Goal: Task Accomplishment & Management: Manage account settings

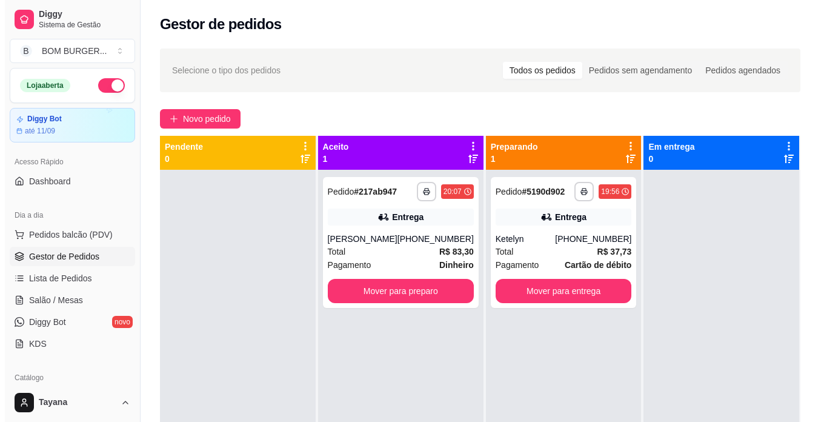
scroll to position [121, 0]
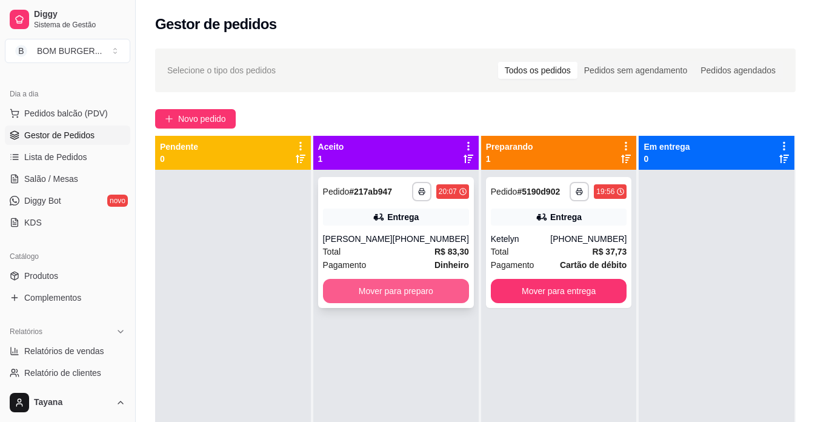
click at [432, 293] on button "Mover para preparo" at bounding box center [396, 291] width 146 height 24
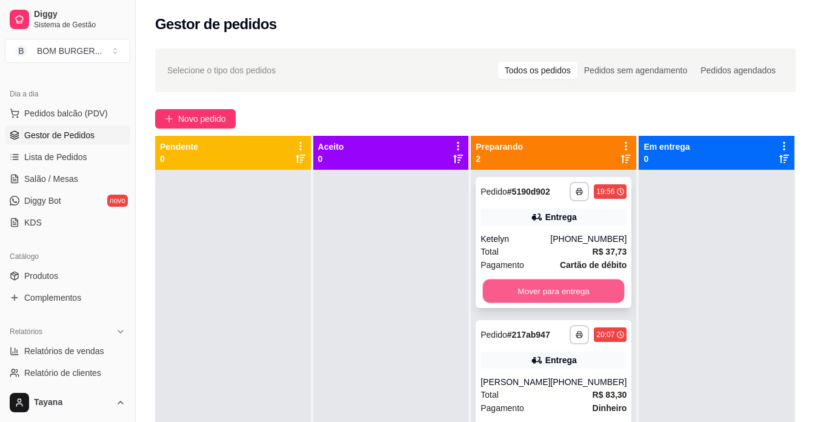
click at [573, 291] on button "Mover para entrega" at bounding box center [554, 291] width 142 height 24
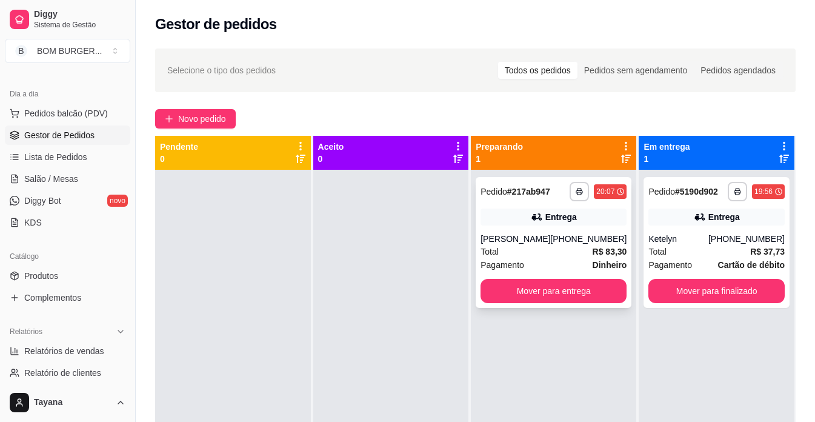
click at [548, 256] on div "Total R$ 83,30" at bounding box center [554, 251] width 146 height 13
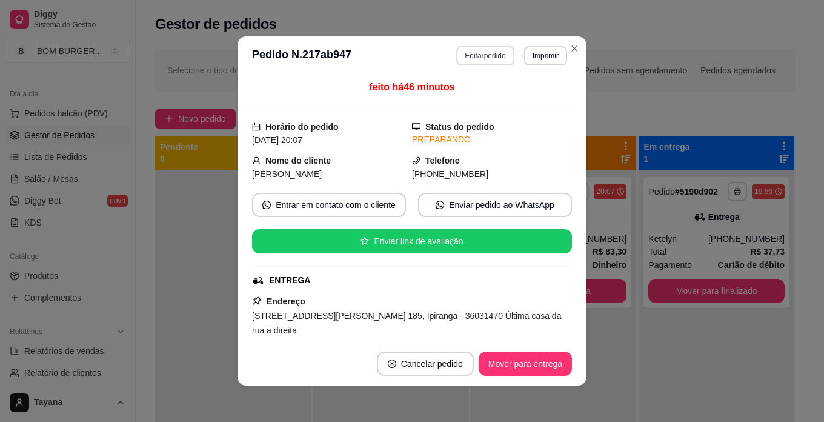
click at [493, 55] on button "Editar pedido" at bounding box center [485, 55] width 58 height 19
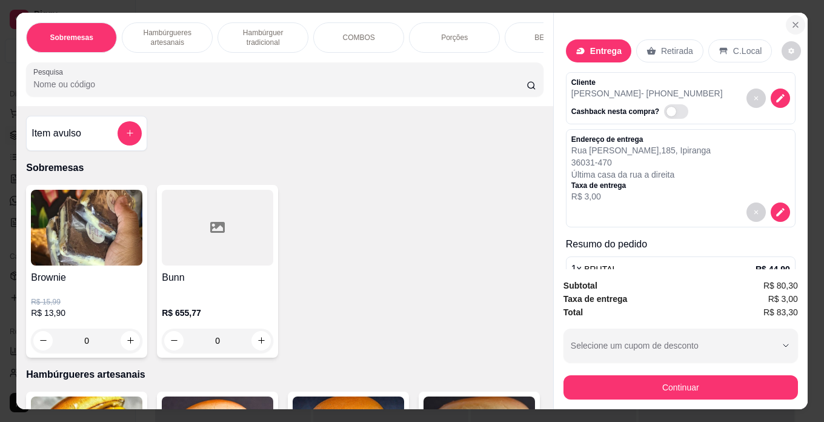
click at [786, 16] on button "Close" at bounding box center [795, 24] width 19 height 19
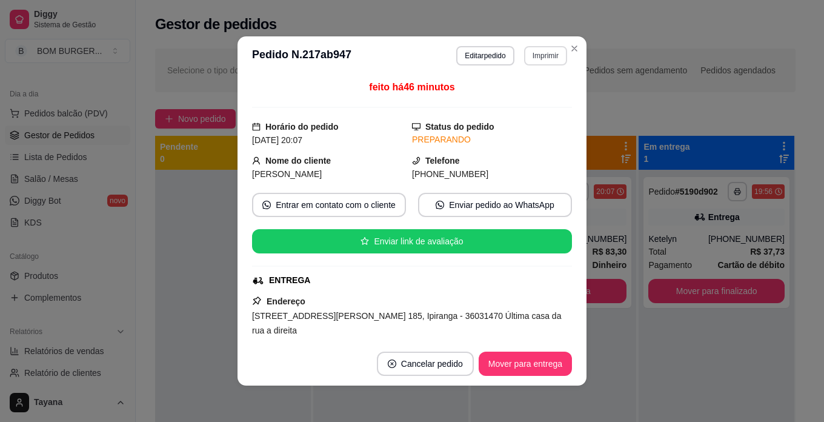
click at [539, 54] on button "Imprimir" at bounding box center [545, 55] width 43 height 19
click at [521, 101] on button "IMPRESSORA" at bounding box center [519, 97] width 85 height 19
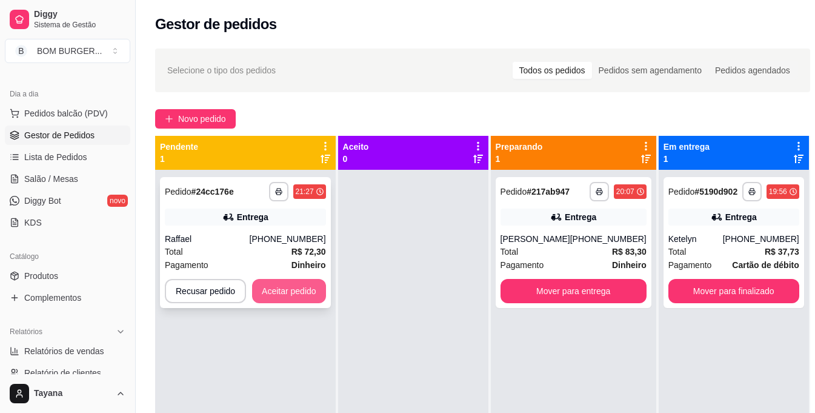
click at [307, 295] on button "Aceitar pedido" at bounding box center [289, 291] width 74 height 24
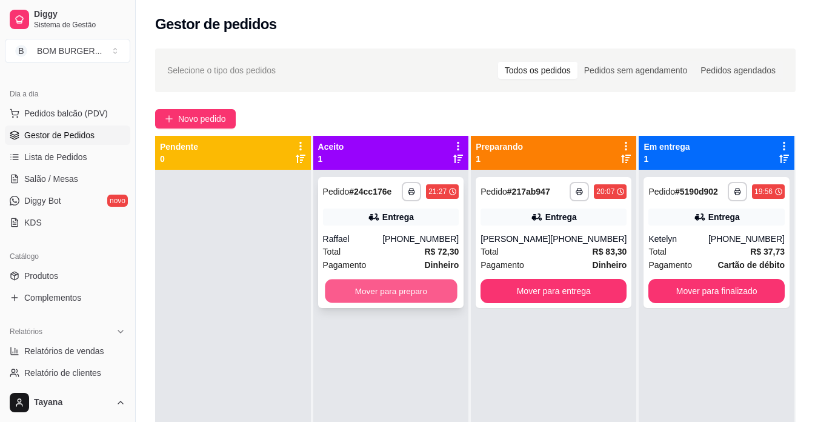
click at [372, 287] on button "Mover para preparo" at bounding box center [391, 291] width 132 height 24
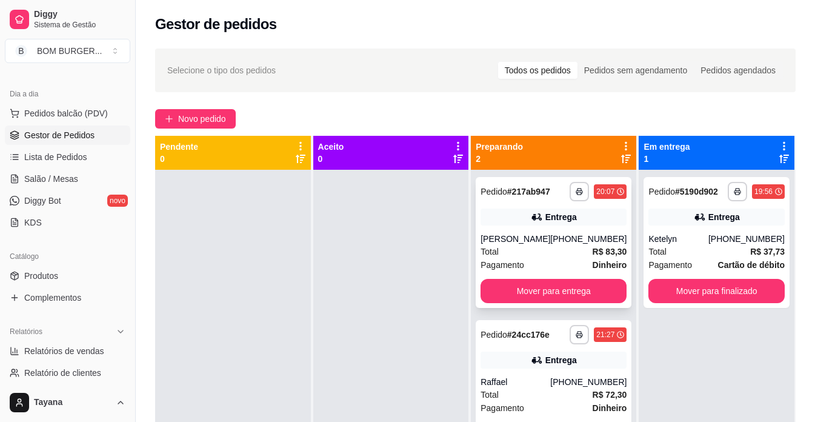
click at [573, 252] on div "Total R$ 83,30" at bounding box center [554, 251] width 146 height 13
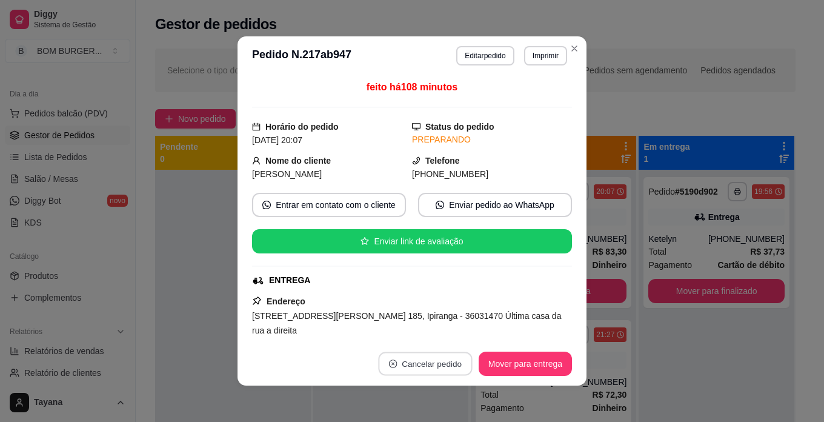
click at [425, 369] on button "Cancelar pedido" at bounding box center [425, 364] width 94 height 24
click at [435, 330] on button "Sim" at bounding box center [454, 333] width 48 height 24
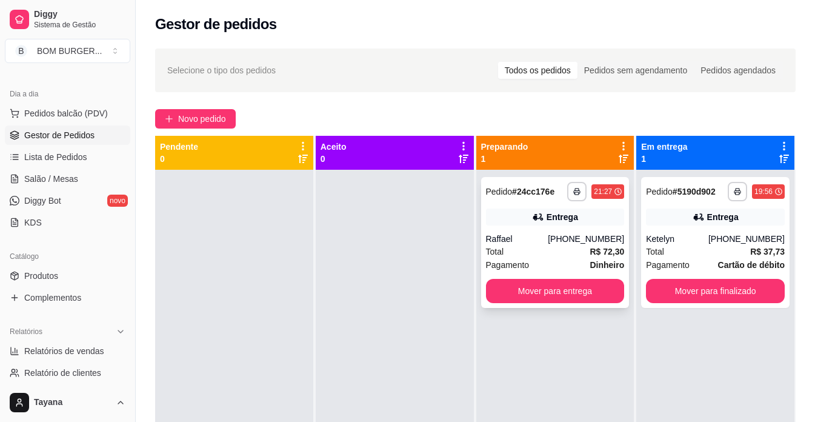
click at [524, 229] on div "**********" at bounding box center [555, 242] width 148 height 131
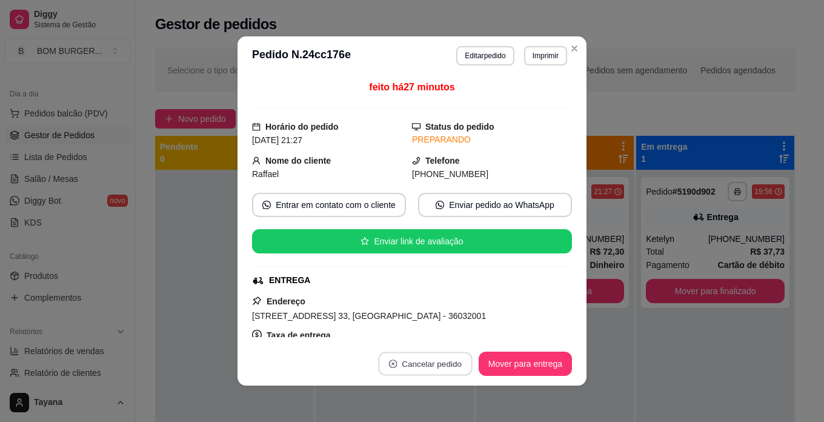
click at [418, 365] on button "Cancelar pedido" at bounding box center [425, 364] width 94 height 24
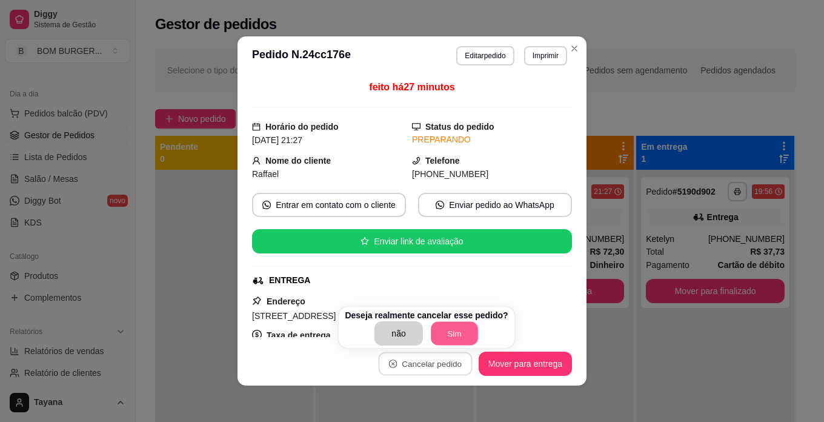
click at [447, 331] on button "Sim" at bounding box center [454, 334] width 47 height 24
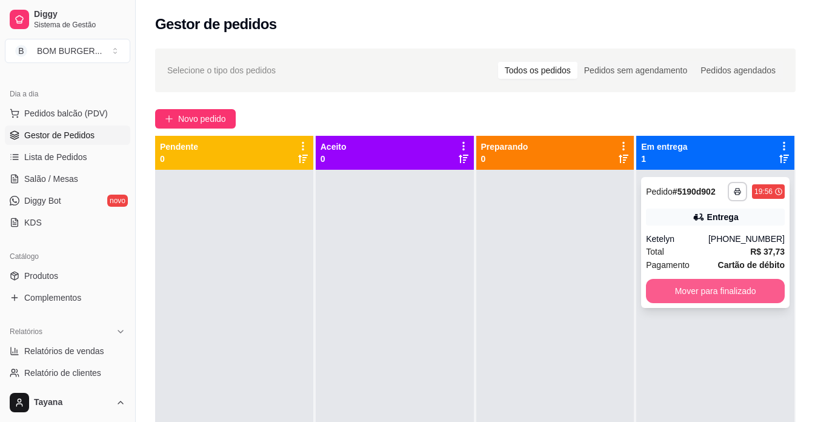
click at [689, 284] on button "Mover para finalizado" at bounding box center [715, 291] width 139 height 24
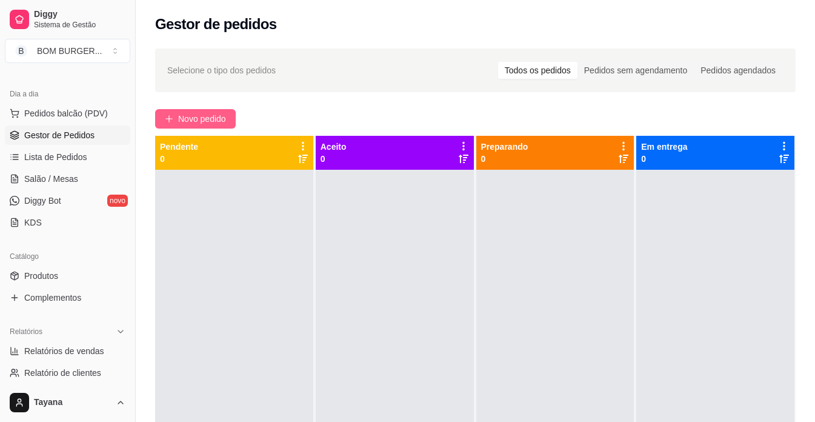
click at [209, 119] on span "Novo pedido" at bounding box center [202, 118] width 48 height 13
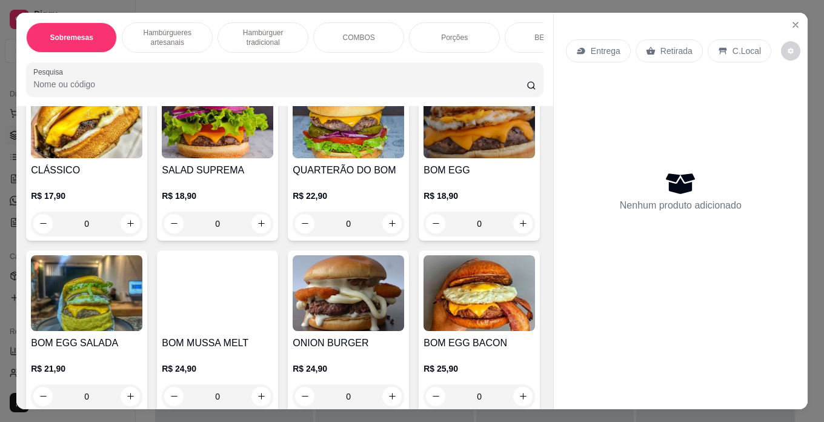
scroll to position [242, 0]
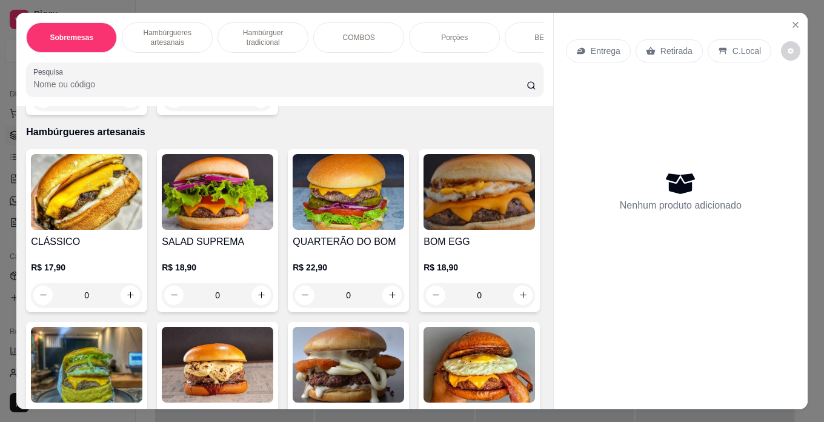
click at [384, 294] on div "0" at bounding box center [349, 295] width 112 height 24
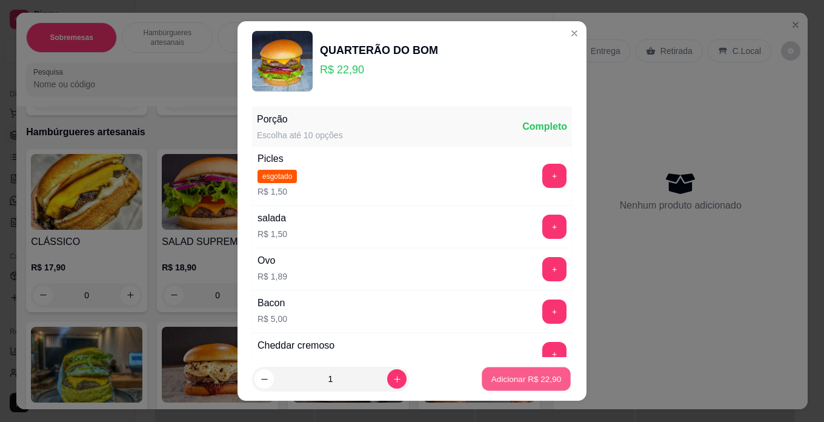
click at [492, 382] on p "Adicionar R$ 22,90" at bounding box center [527, 379] width 70 height 12
type input "1"
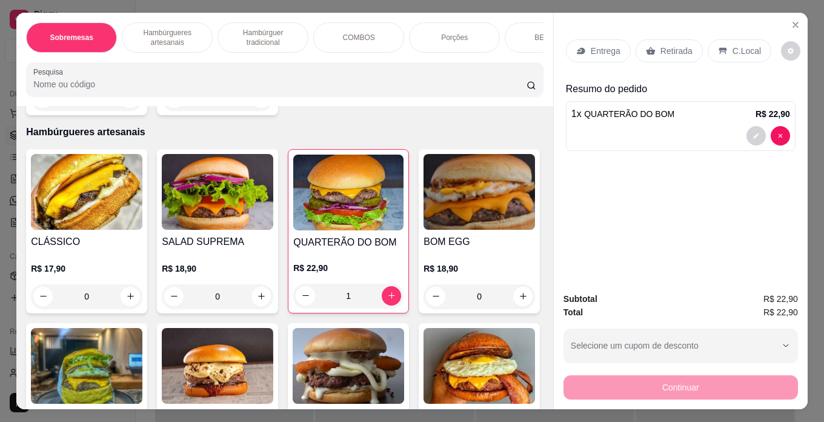
click at [122, 298] on div "0" at bounding box center [87, 296] width 112 height 24
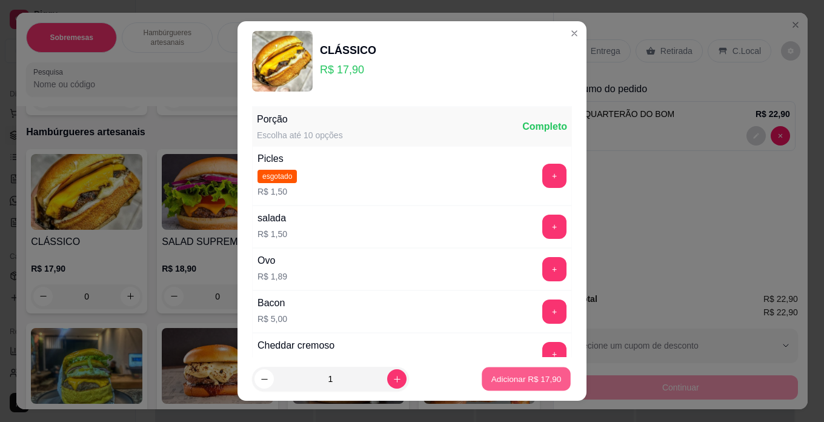
click at [492, 379] on p "Adicionar R$ 17,90" at bounding box center [527, 379] width 70 height 12
type input "1"
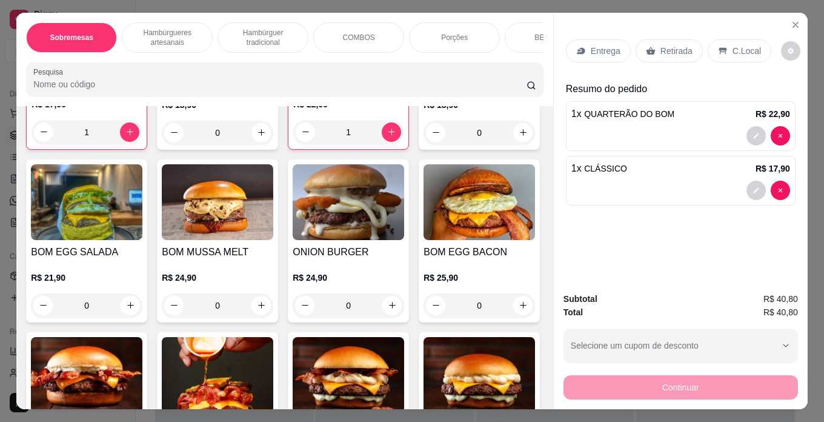
scroll to position [424, 0]
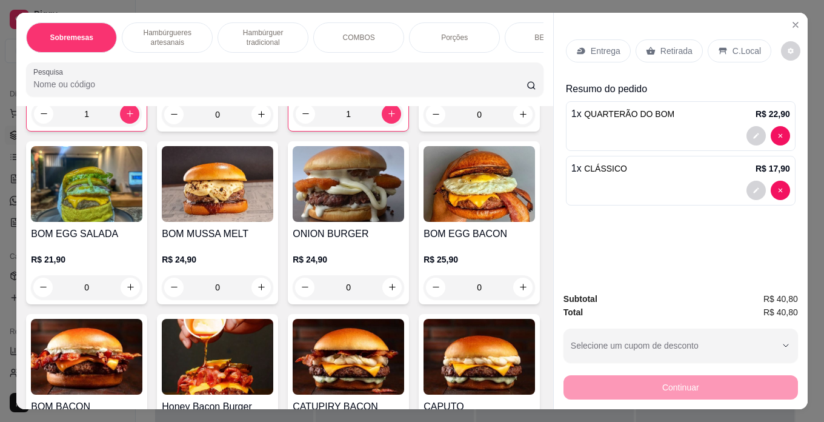
click at [424, 127] on div "0" at bounding box center [480, 114] width 112 height 24
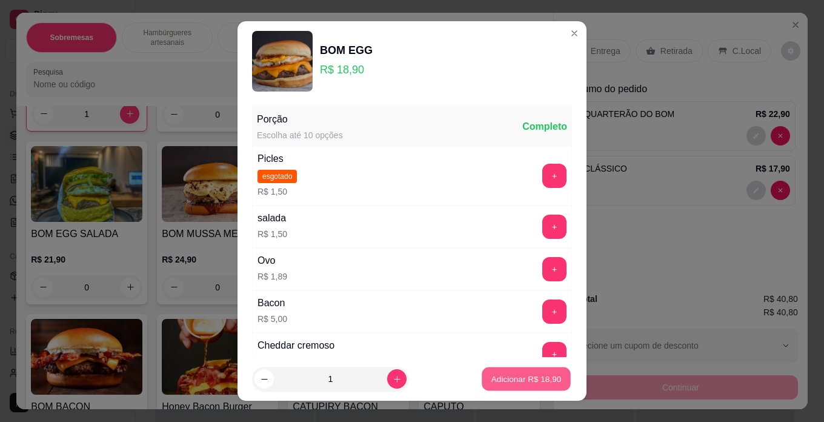
click at [500, 373] on p "Adicionar R$ 18,90" at bounding box center [527, 379] width 70 height 12
type input "1"
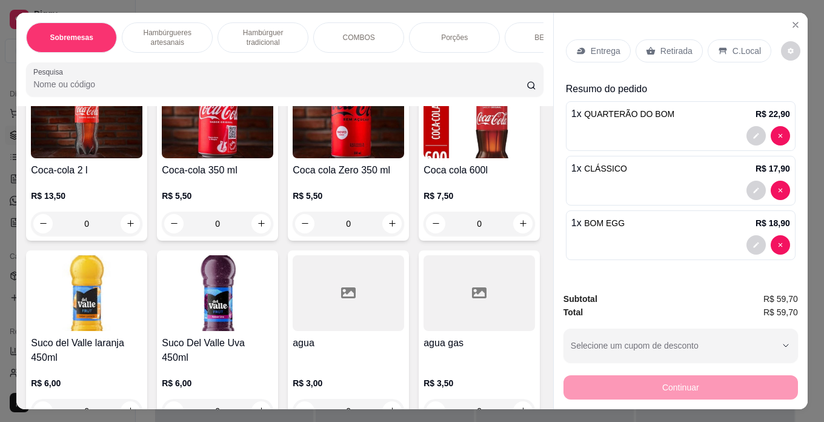
scroll to position [2546, 0]
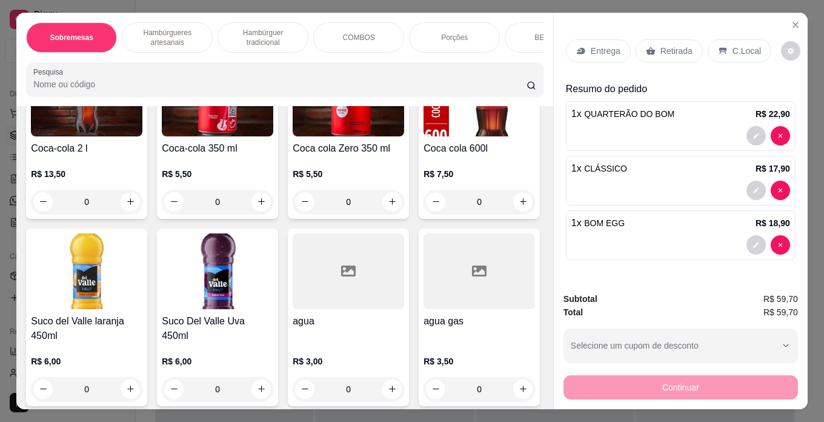
type input "1"
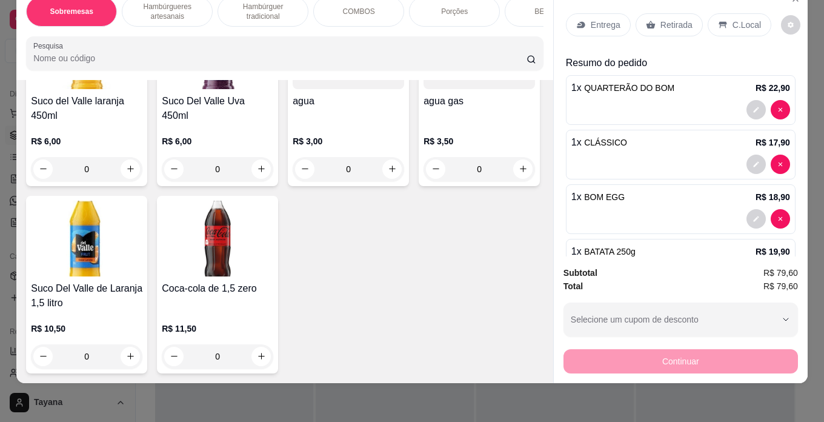
scroll to position [2955, 0]
type input "1"
click at [738, 19] on p "C.Local" at bounding box center [747, 25] width 28 height 12
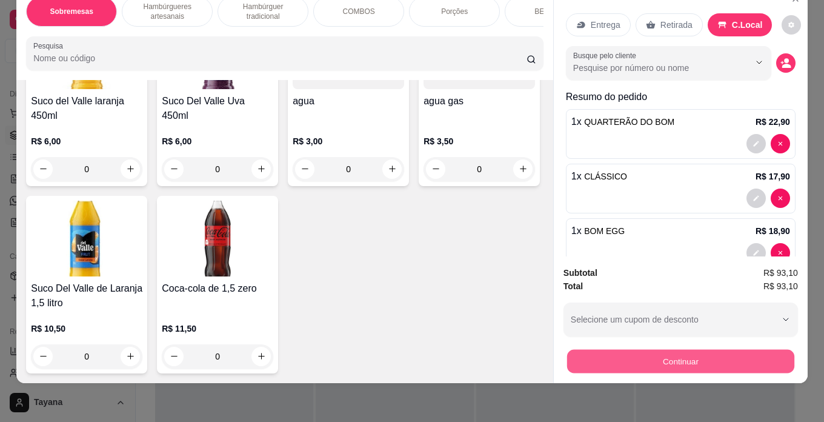
click at [701, 354] on button "Continuar" at bounding box center [680, 362] width 227 height 24
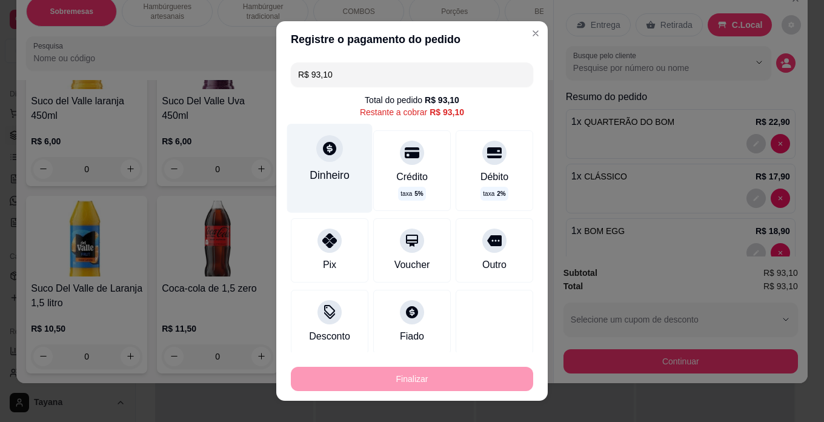
click at [316, 148] on div at bounding box center [329, 148] width 27 height 27
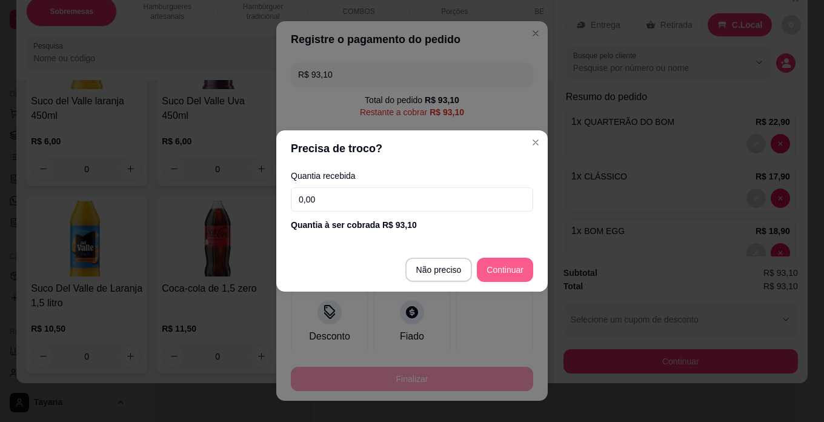
type input "R$ 0,00"
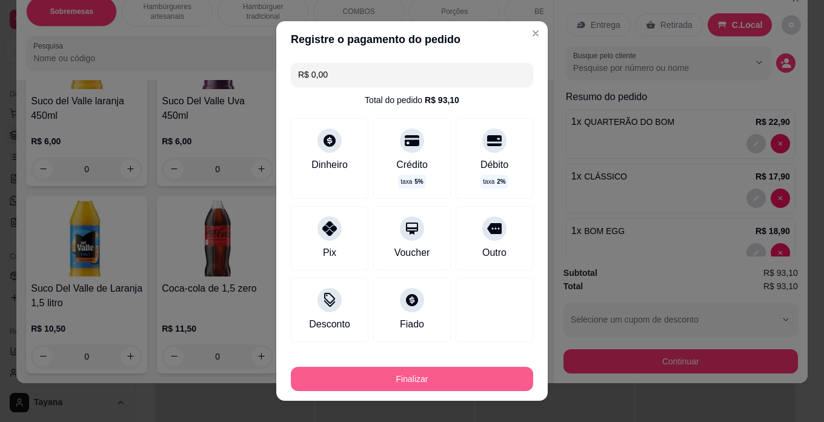
click at [459, 379] on button "Finalizar" at bounding box center [412, 379] width 242 height 24
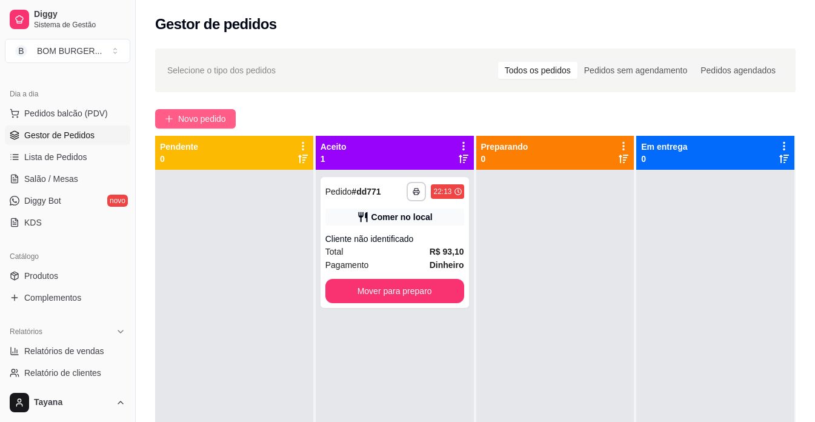
click at [207, 116] on span "Novo pedido" at bounding box center [202, 118] width 48 height 13
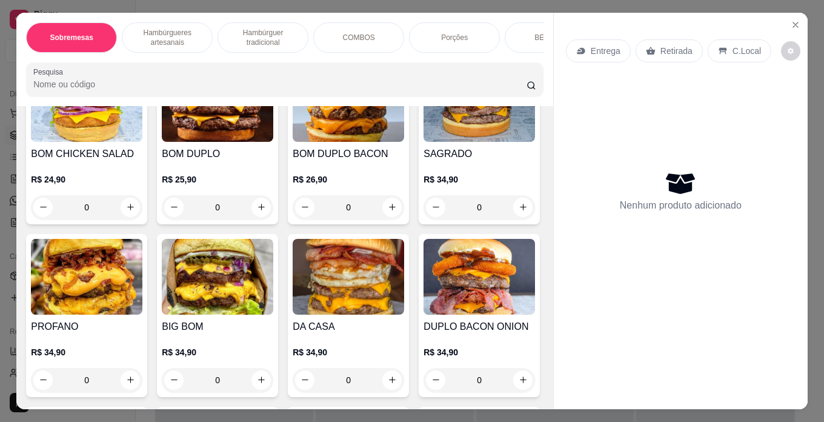
scroll to position [909, 0]
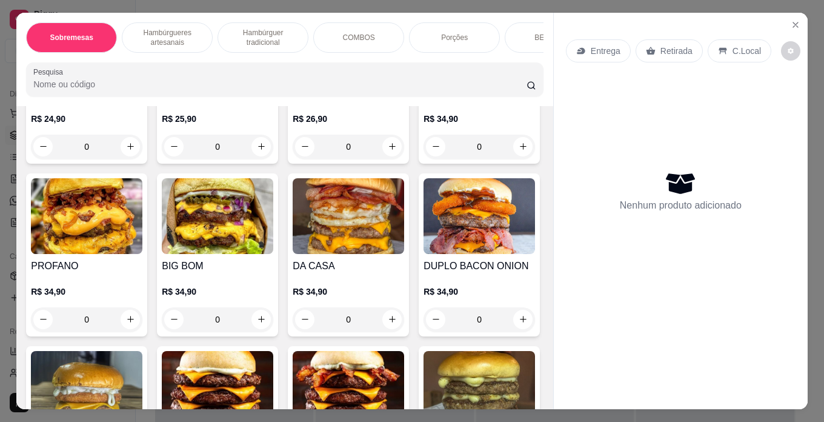
click at [384, 159] on div "0" at bounding box center [349, 147] width 112 height 24
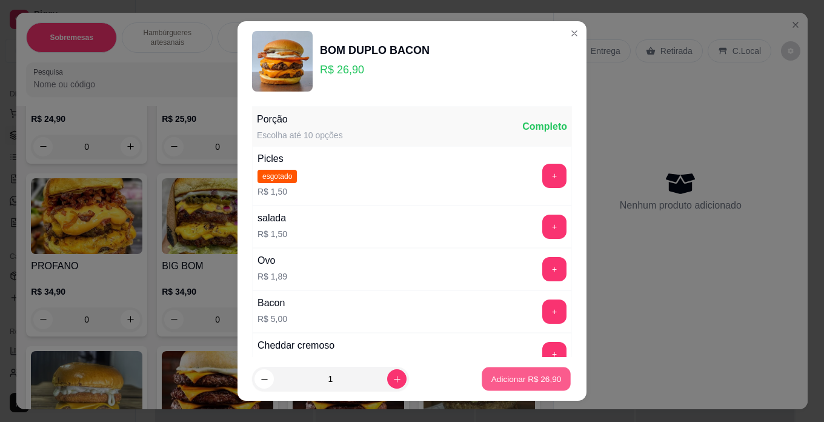
click at [496, 377] on p "Adicionar R$ 26,90" at bounding box center [527, 379] width 70 height 12
type input "1"
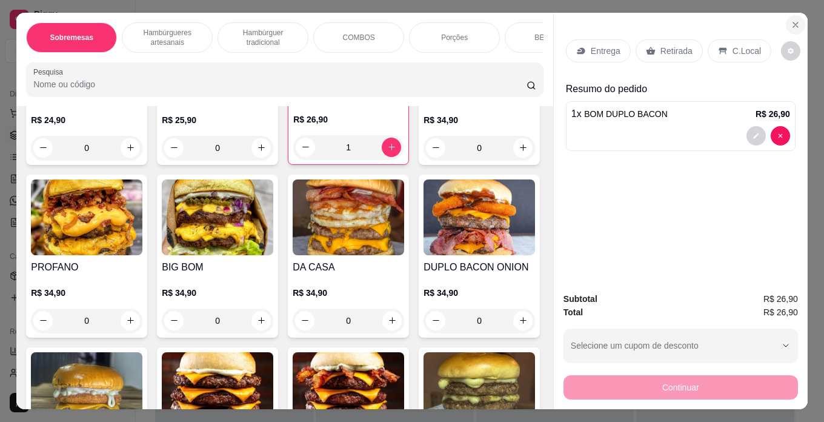
click at [794, 20] on icon "Close" at bounding box center [796, 25] width 10 height 10
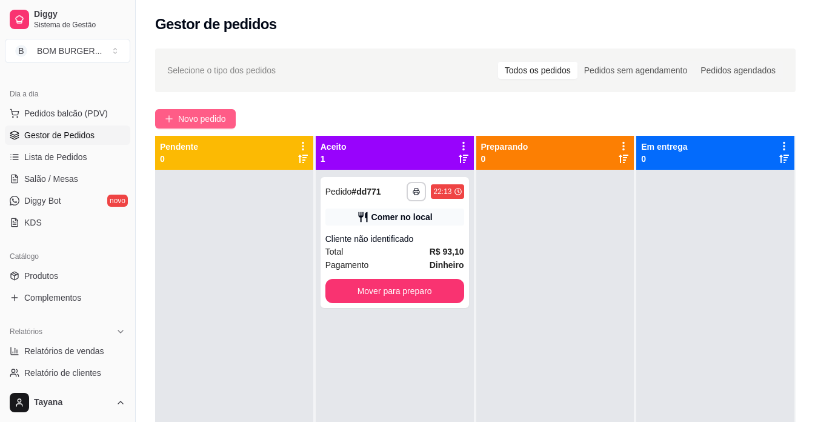
click at [215, 115] on span "Novo pedido" at bounding box center [202, 118] width 48 height 13
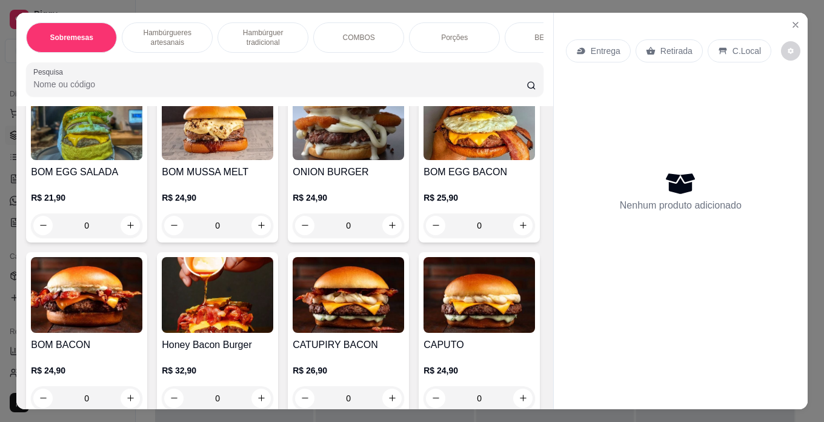
scroll to position [849, 0]
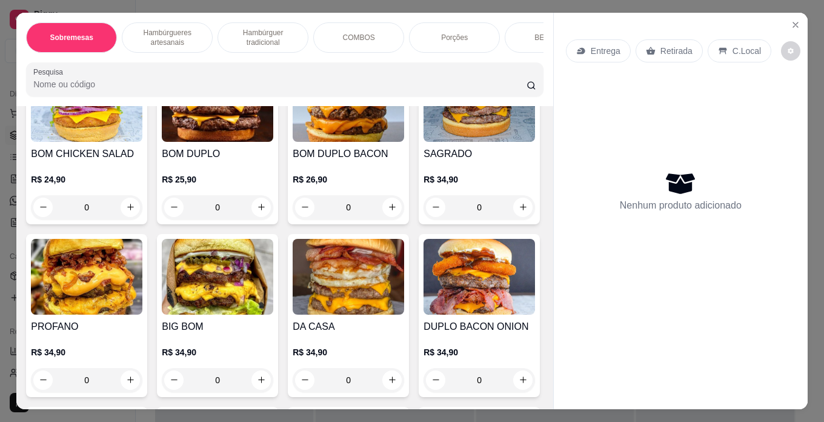
click at [386, 219] on div "0" at bounding box center [349, 207] width 112 height 24
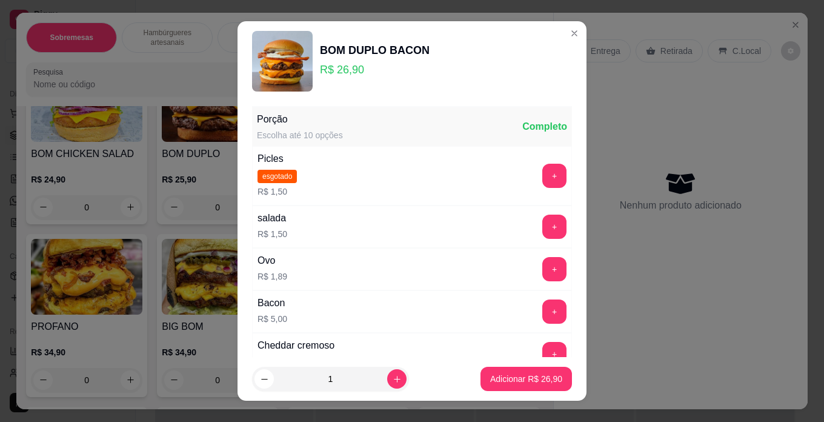
scroll to position [121, 0]
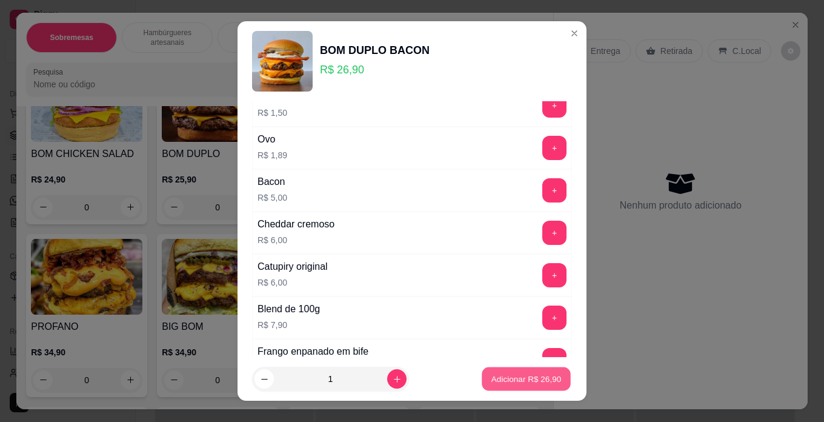
click at [507, 382] on p "Adicionar R$ 26,90" at bounding box center [527, 379] width 70 height 12
type input "1"
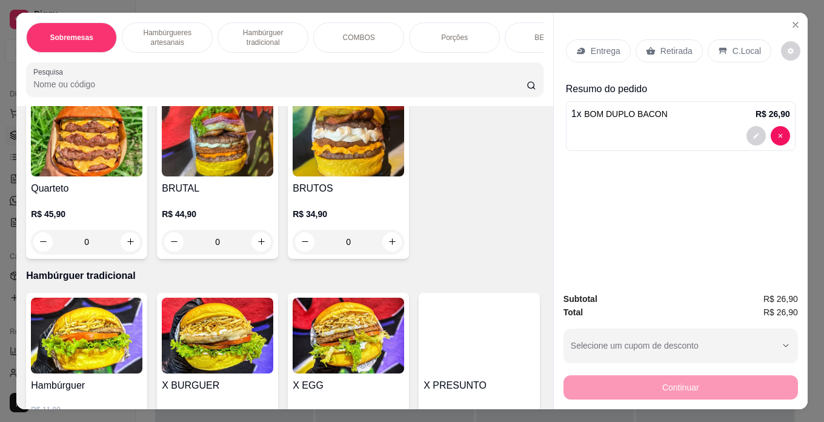
scroll to position [1455, 0]
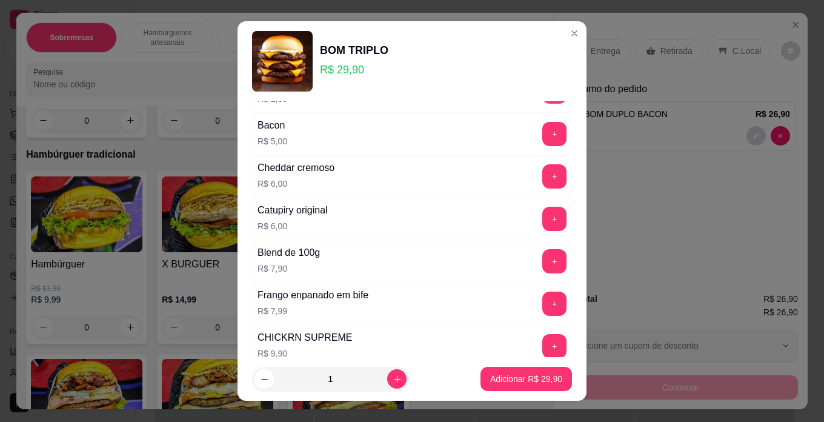
scroll to position [303, 0]
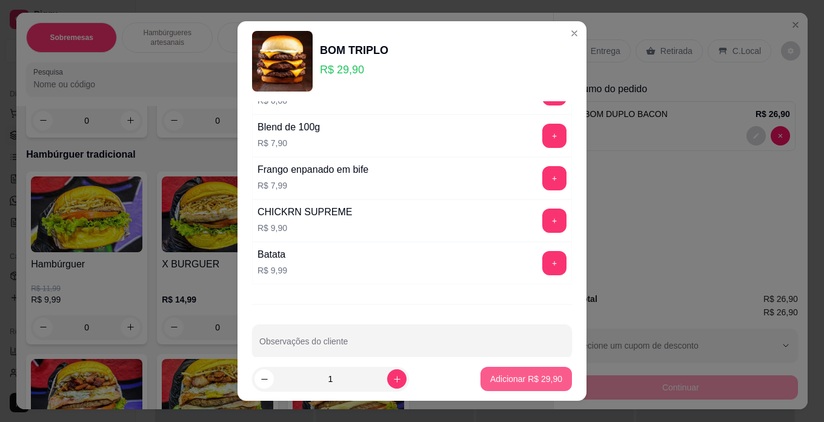
click at [519, 382] on p "Adicionar R$ 29,90" at bounding box center [526, 379] width 72 height 12
type input "1"
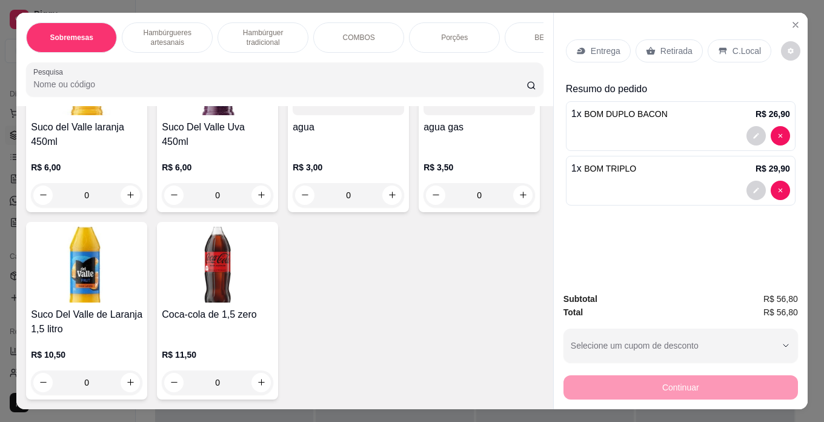
scroll to position [2970, 0]
click at [258, 12] on icon "increase-product-quantity" at bounding box center [261, 8] width 7 height 7
type input "1"
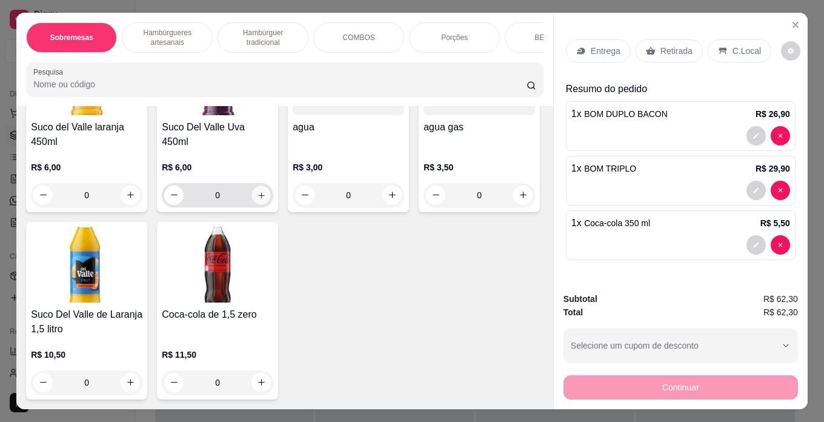
click at [266, 200] on icon "increase-product-quantity" at bounding box center [261, 195] width 9 height 9
type input "1"
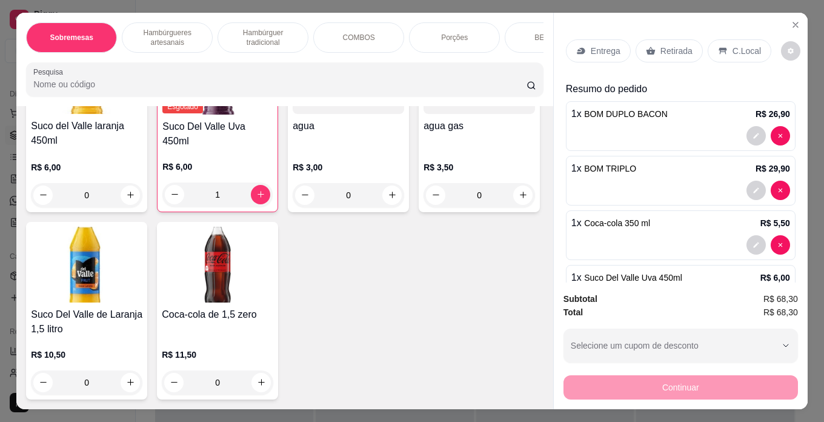
click at [745, 45] on p "C.Local" at bounding box center [747, 51] width 28 height 12
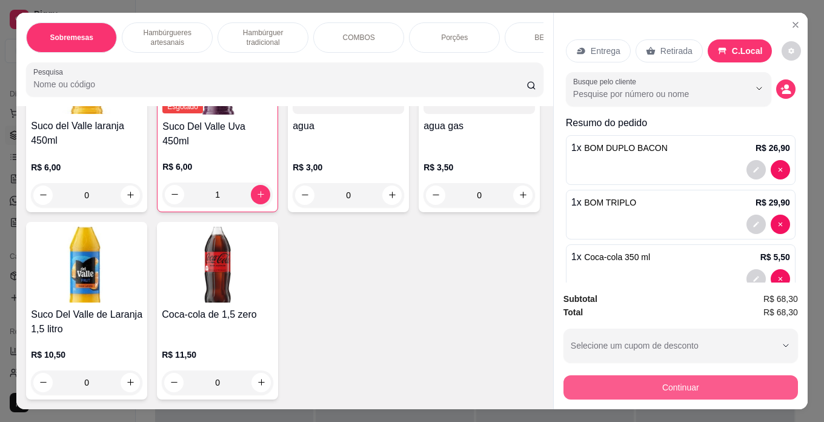
click at [738, 378] on button "Continuar" at bounding box center [681, 387] width 235 height 24
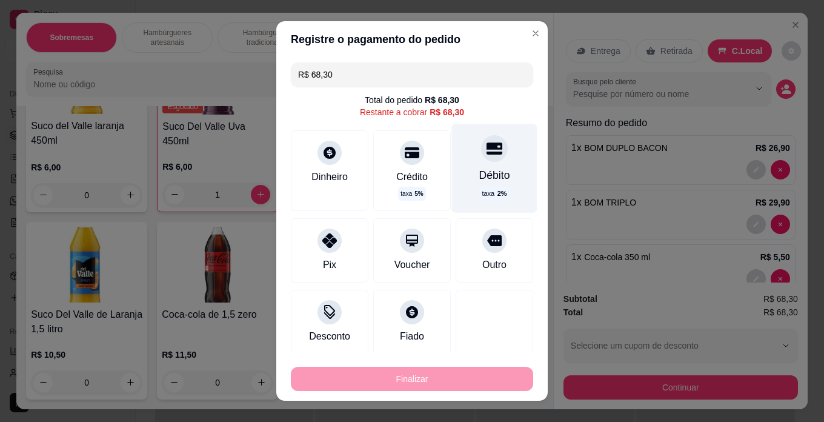
click at [481, 157] on div at bounding box center [494, 148] width 27 height 27
type input "R$ 0,00"
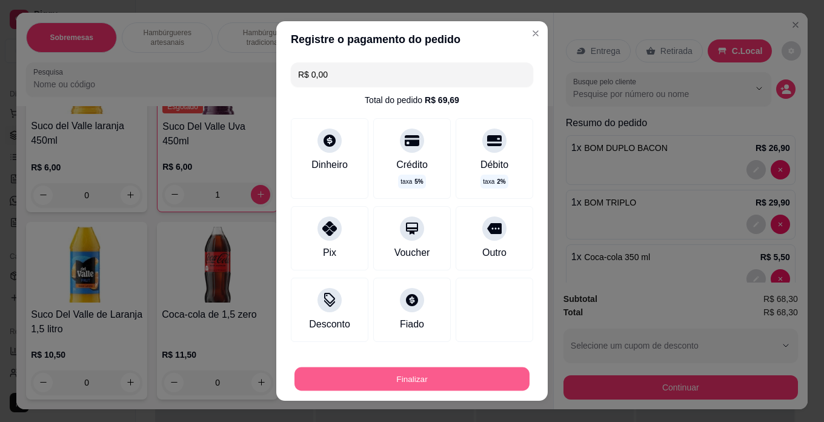
click at [464, 383] on button "Finalizar" at bounding box center [412, 379] width 235 height 24
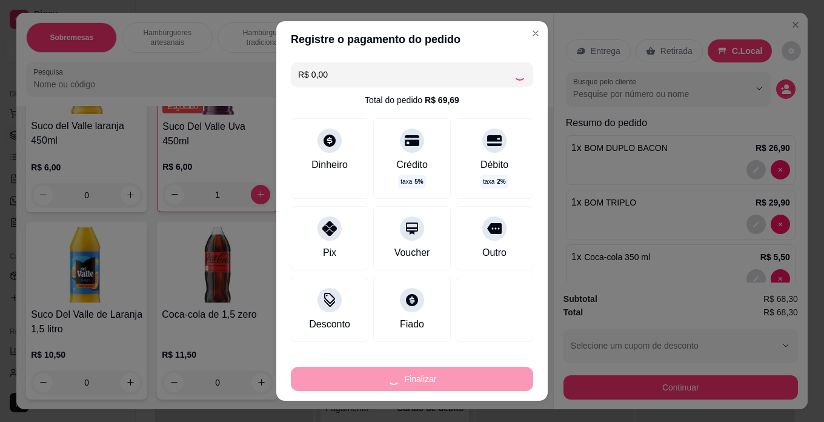
type input "0"
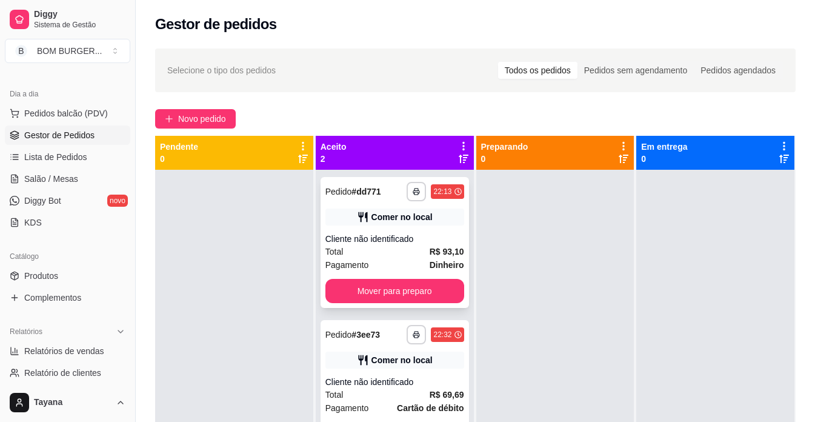
click at [417, 238] on div "Cliente não identificado" at bounding box center [394, 239] width 139 height 12
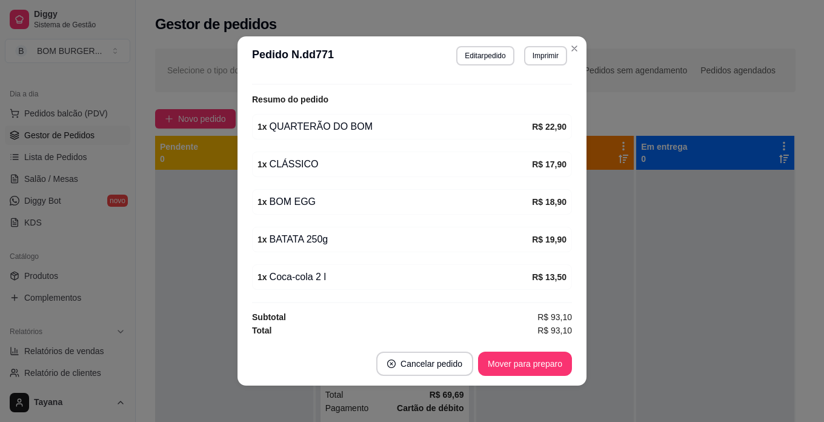
scroll to position [2, 0]
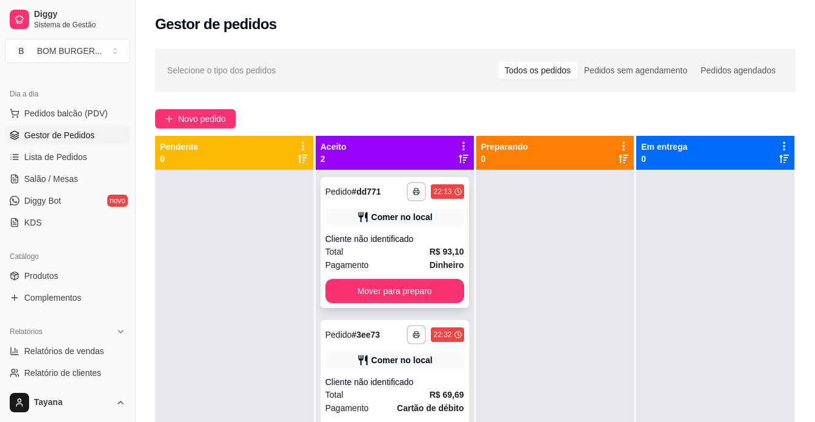
click at [394, 224] on div "Comer no local" at bounding box center [394, 217] width 139 height 17
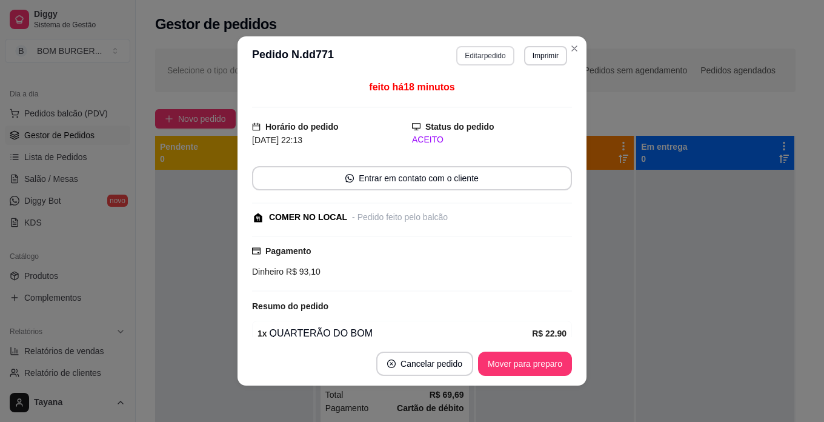
click at [475, 59] on button "Editar pedido" at bounding box center [485, 55] width 58 height 19
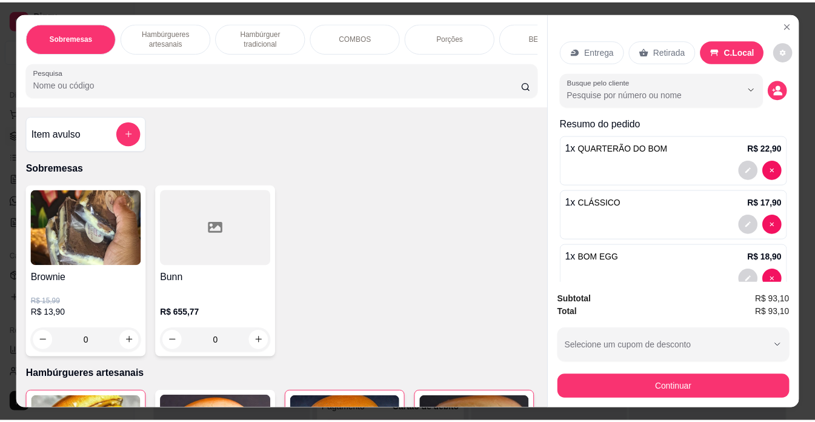
scroll to position [121, 0]
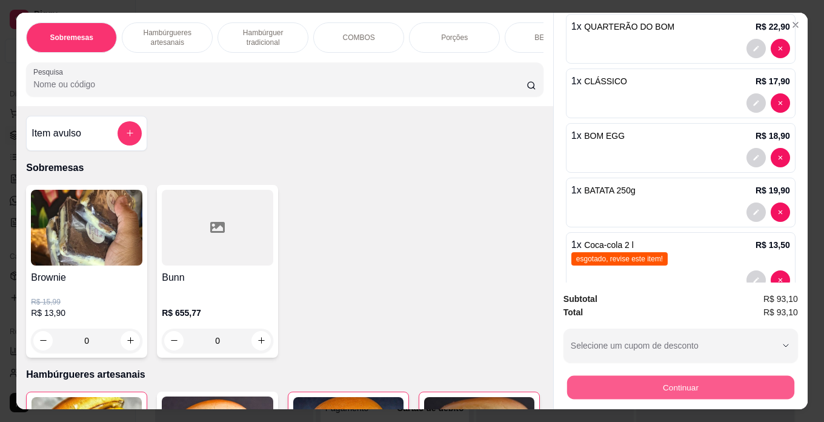
click at [762, 379] on button "Continuar" at bounding box center [680, 388] width 227 height 24
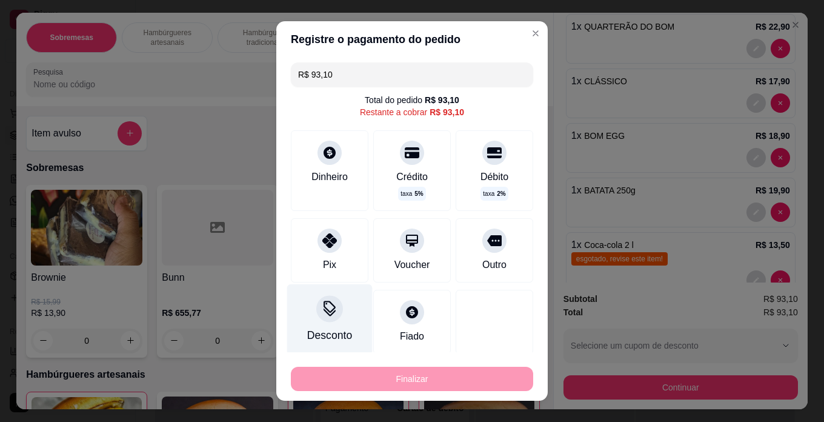
click at [329, 324] on div "Desconto" at bounding box center [329, 319] width 85 height 71
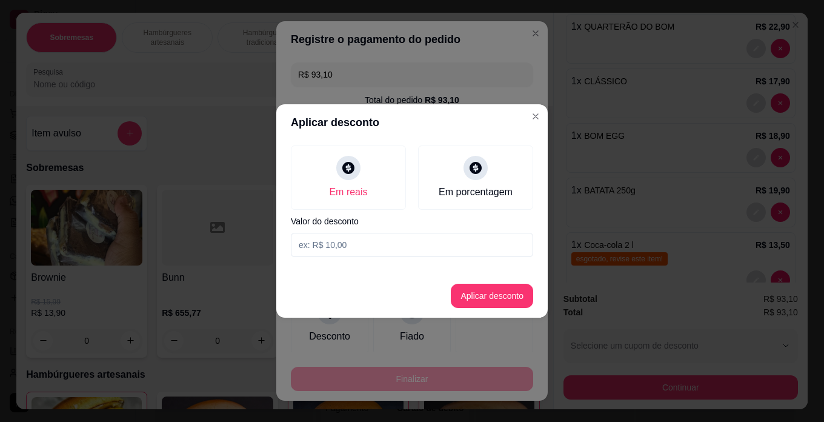
click at [398, 255] on input at bounding box center [412, 245] width 242 height 24
type input "1,39"
click at [464, 289] on button "Aplicar desconto" at bounding box center [492, 296] width 82 height 24
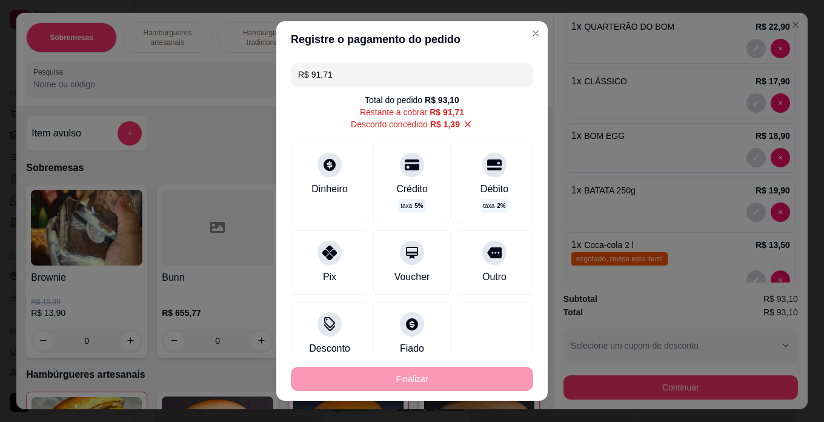
click at [445, 125] on div "R$ 1,39" at bounding box center [445, 124] width 30 height 12
type input "R$ 93,10"
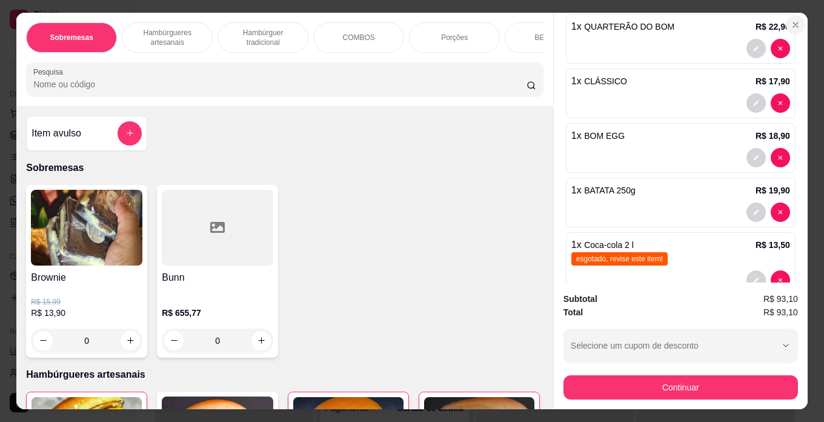
click at [791, 22] on icon "Close" at bounding box center [796, 25] width 10 height 10
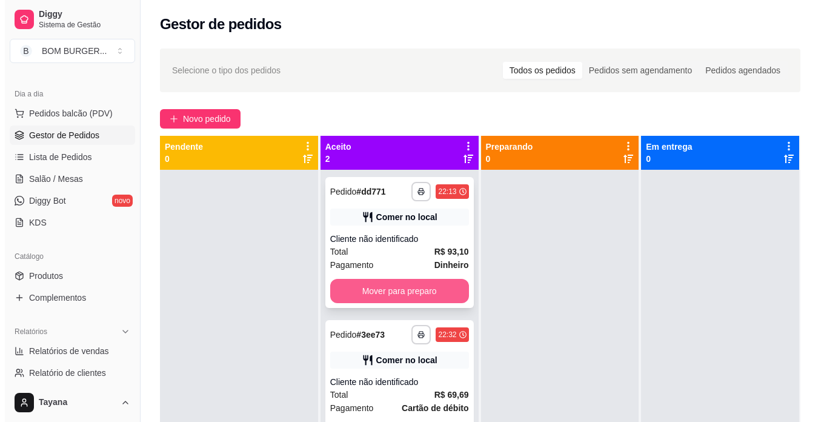
scroll to position [34, 0]
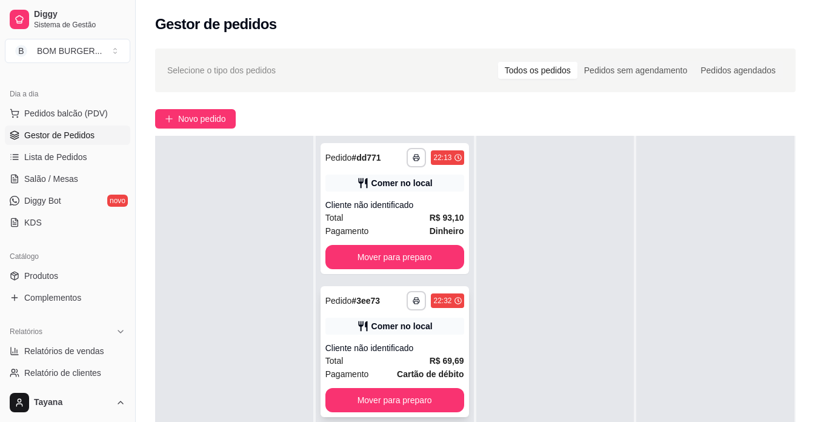
click at [415, 344] on div "Cliente não identificado" at bounding box center [394, 348] width 139 height 12
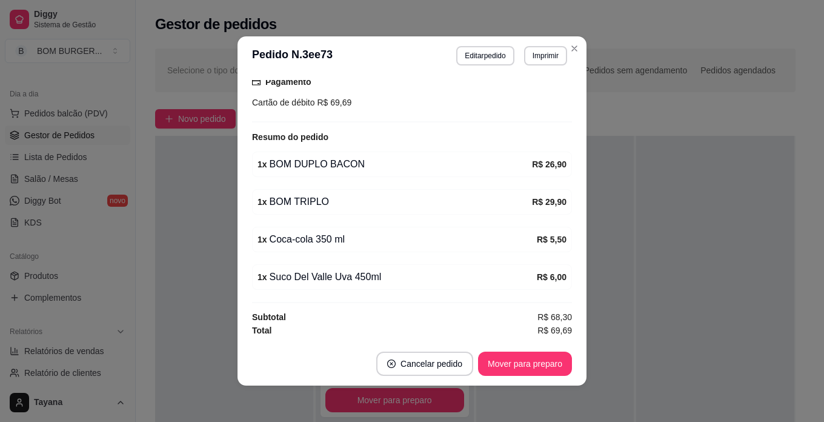
scroll to position [2, 0]
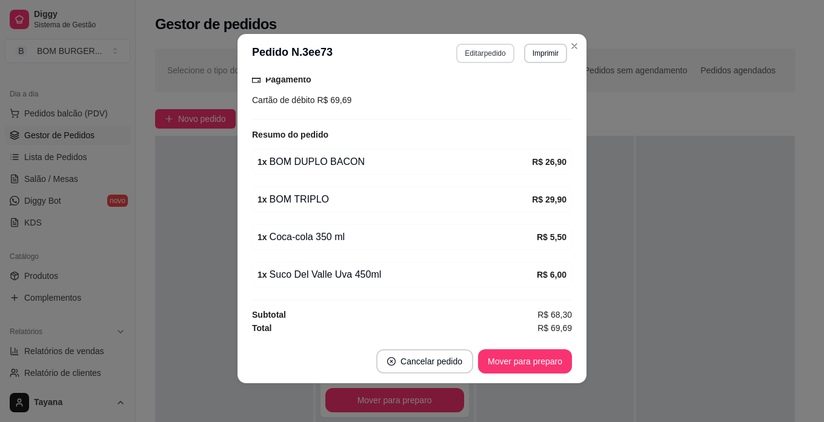
click at [487, 46] on button "Editar pedido" at bounding box center [485, 53] width 58 height 19
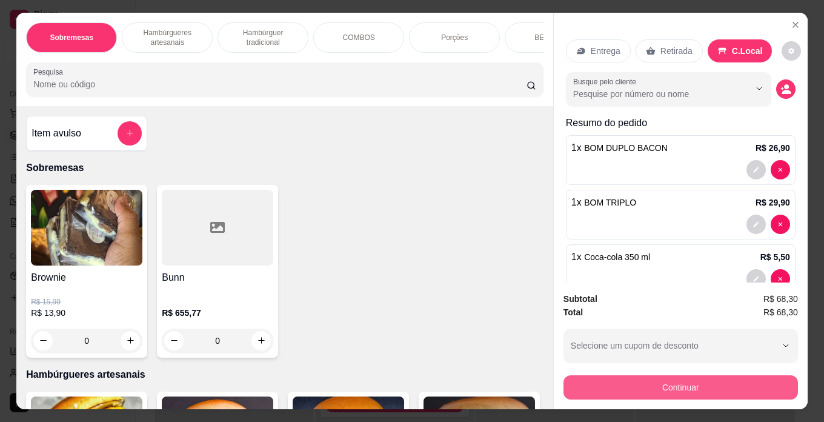
click at [679, 377] on button "Continuar" at bounding box center [681, 387] width 235 height 24
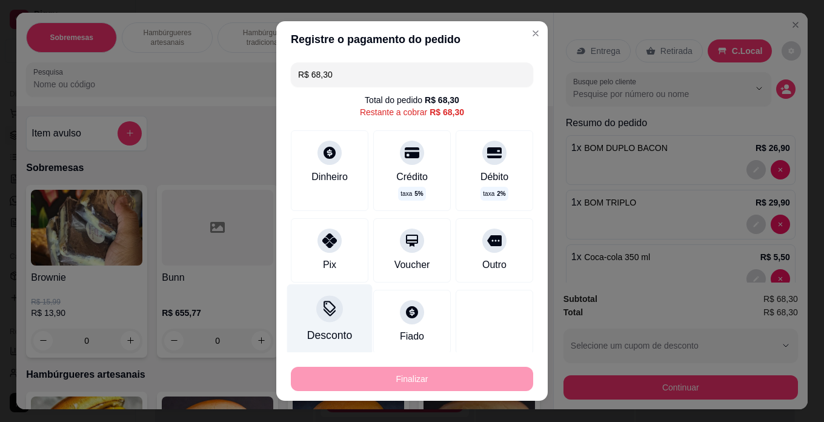
click at [322, 316] on icon at bounding box center [330, 309] width 16 height 16
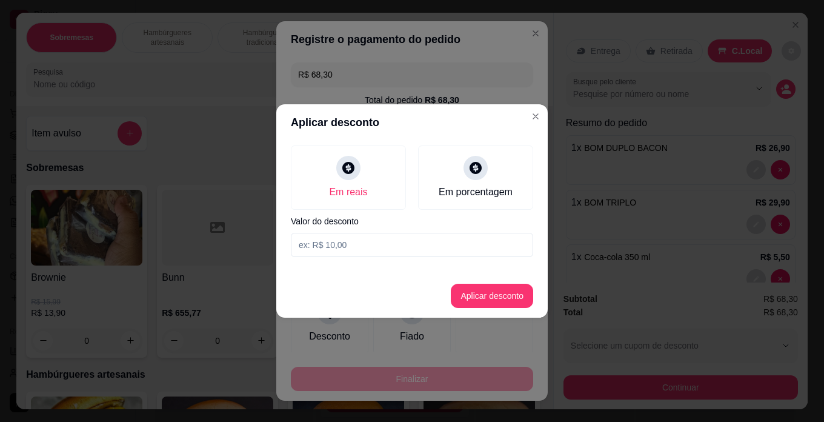
click at [362, 245] on input at bounding box center [412, 245] width 242 height 24
type input "1,39"
click at [476, 293] on button "Aplicar desconto" at bounding box center [492, 296] width 82 height 24
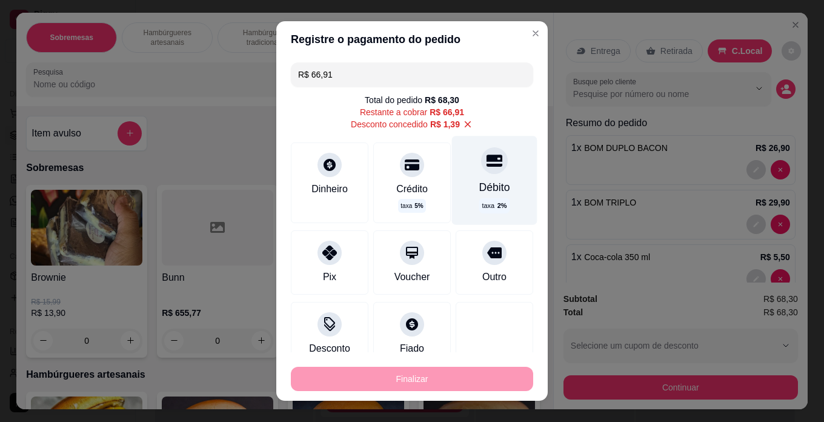
click at [482, 171] on div at bounding box center [494, 160] width 27 height 27
type input "R$ 0,00"
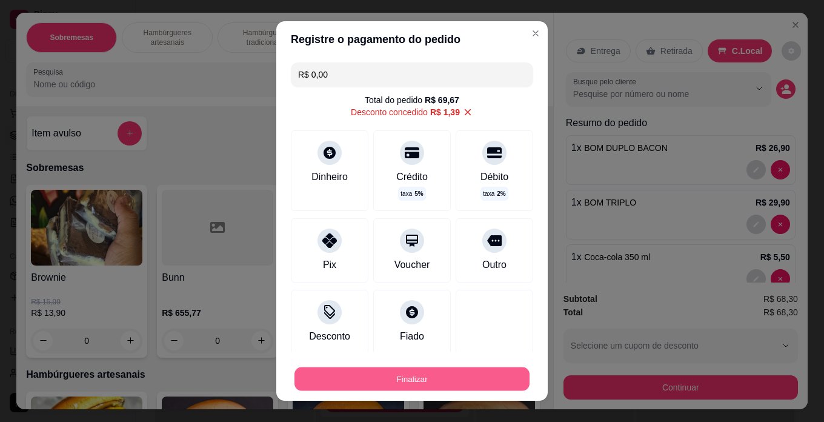
click at [442, 372] on button "Finalizar" at bounding box center [412, 379] width 235 height 24
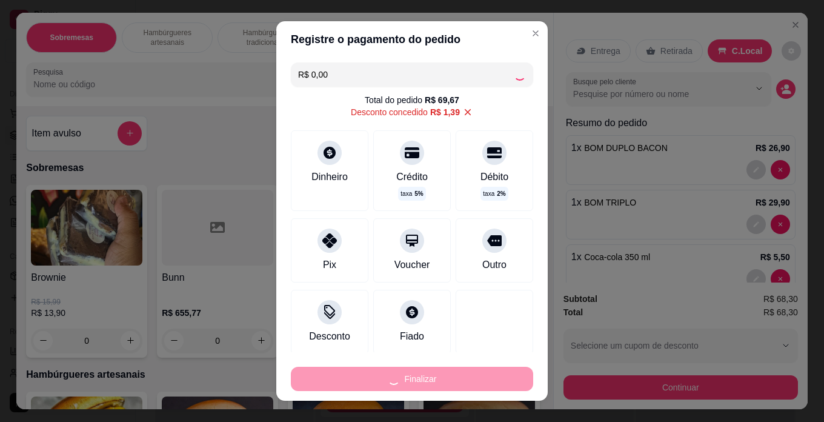
type input "0"
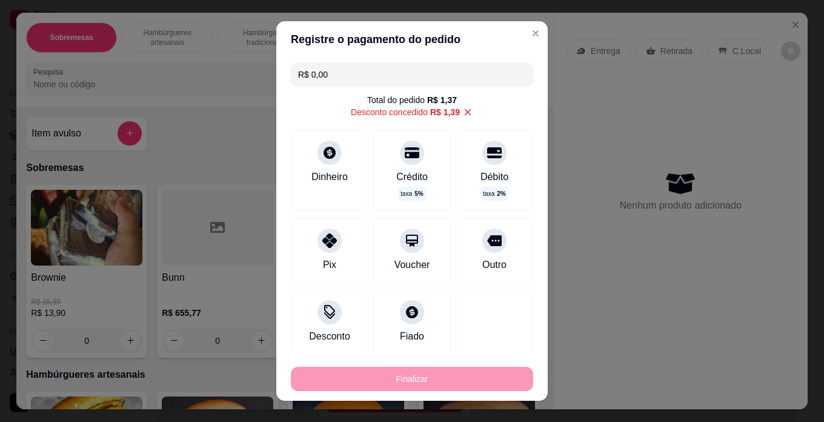
type input "-R$ 68,30"
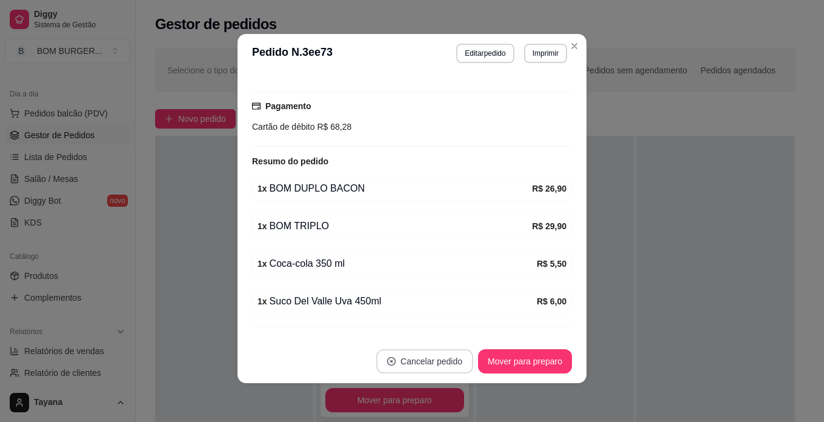
scroll to position [196, 0]
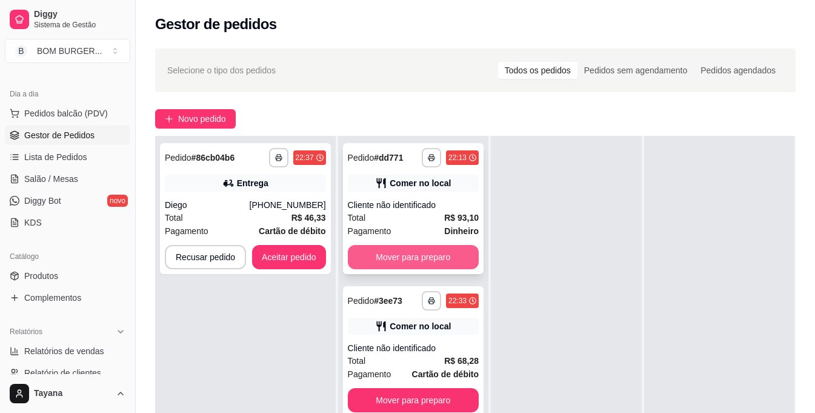
click at [383, 257] on button "Mover para preparo" at bounding box center [413, 257] width 131 height 24
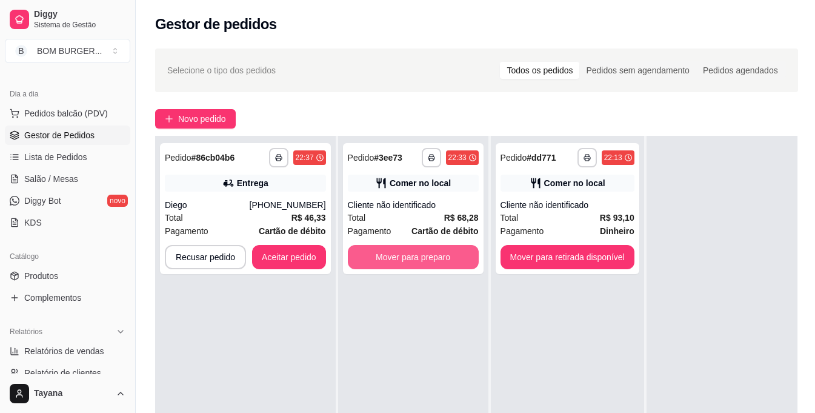
click at [432, 258] on button "Mover para preparo" at bounding box center [413, 257] width 131 height 24
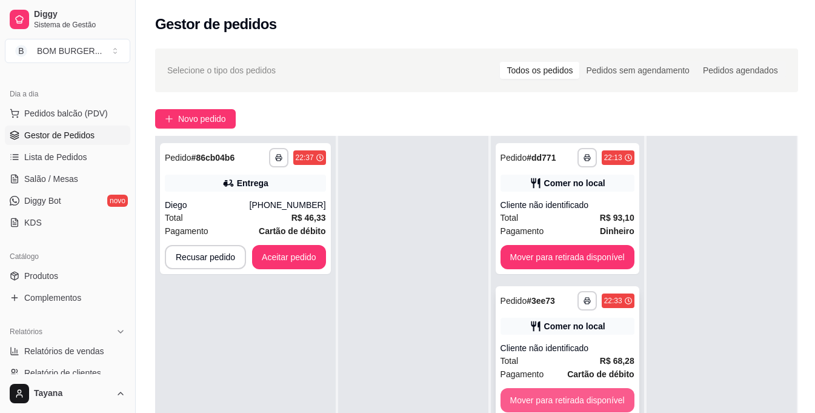
click at [560, 399] on button "Mover para retirada disponível" at bounding box center [568, 400] width 134 height 24
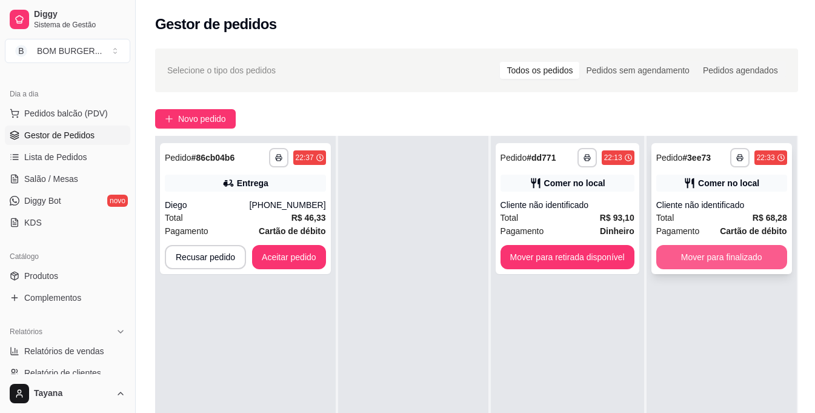
click at [737, 258] on button "Mover para finalizado" at bounding box center [721, 257] width 131 height 24
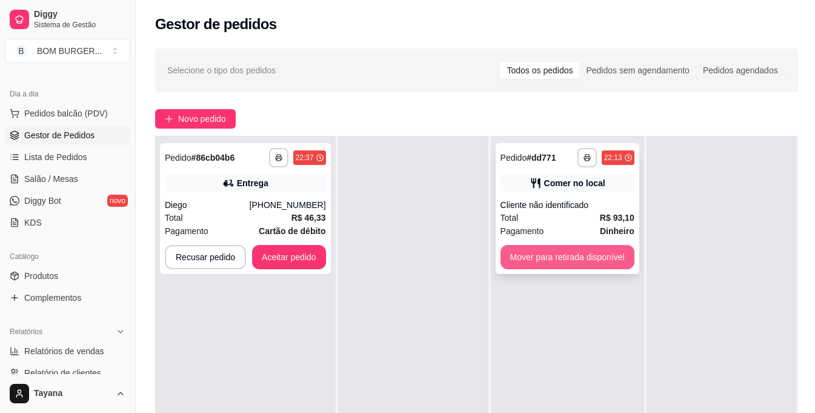
click at [546, 265] on button "Mover para retirada disponível" at bounding box center [568, 257] width 134 height 24
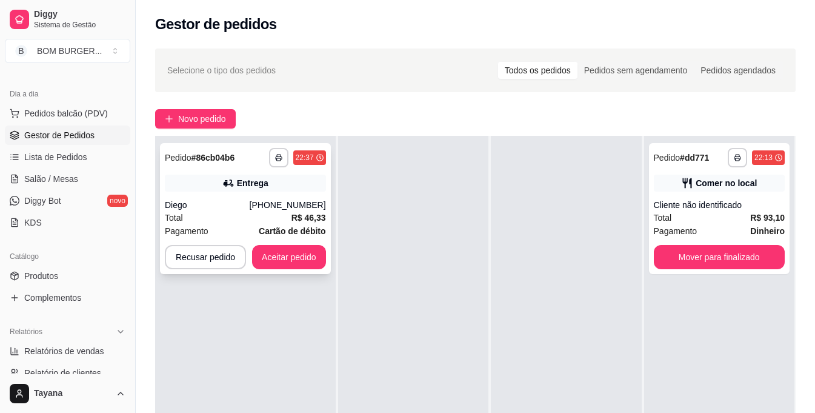
click at [269, 270] on div "**********" at bounding box center [245, 208] width 171 height 131
click at [305, 259] on button "Aceitar pedido" at bounding box center [289, 257] width 72 height 24
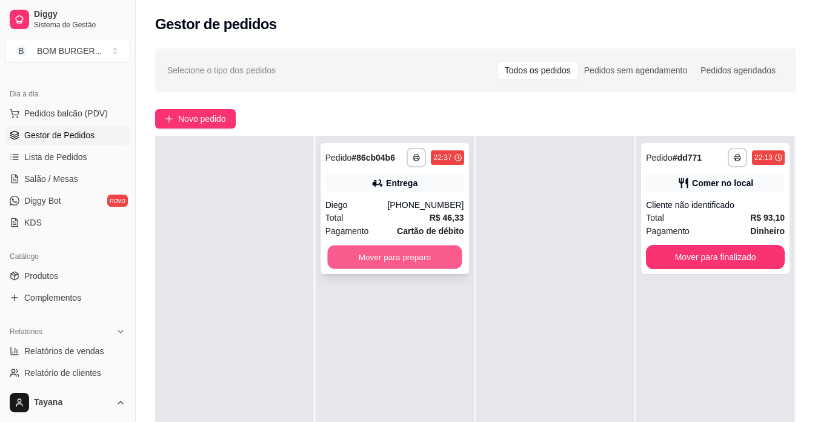
click at [428, 258] on button "Mover para preparo" at bounding box center [394, 257] width 135 height 24
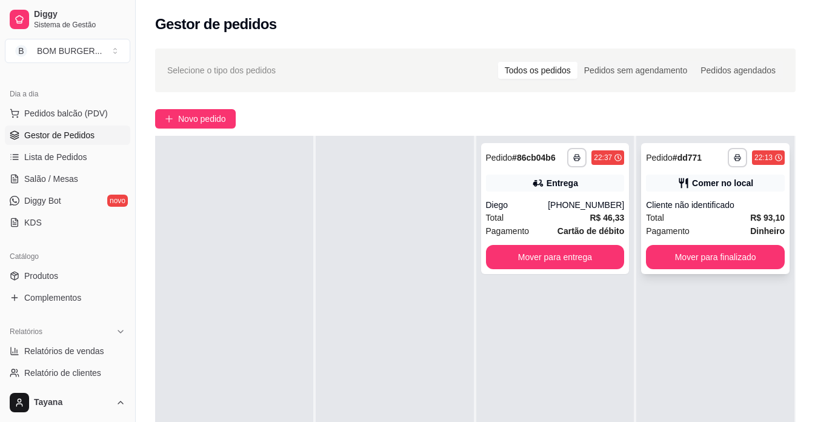
click at [706, 216] on div "Total R$ 93,10" at bounding box center [715, 217] width 139 height 13
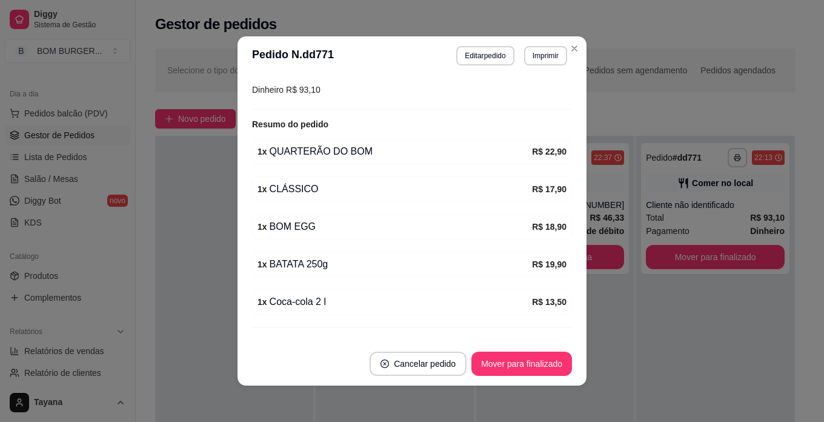
scroll to position [207, 0]
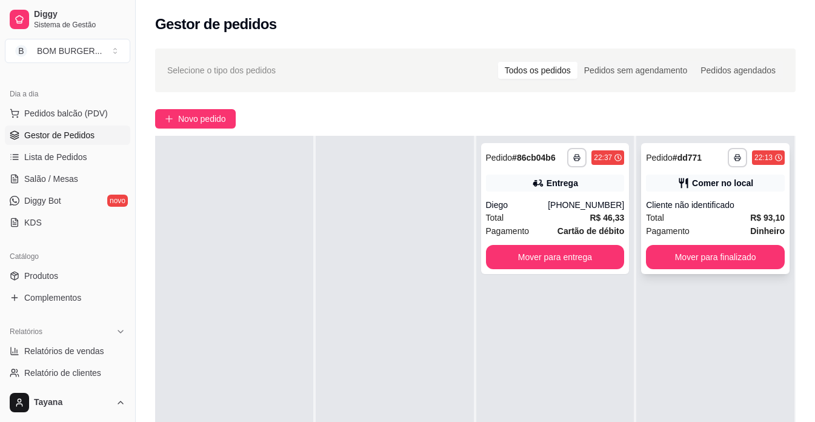
click at [709, 218] on div "Total R$ 93,10" at bounding box center [715, 217] width 139 height 13
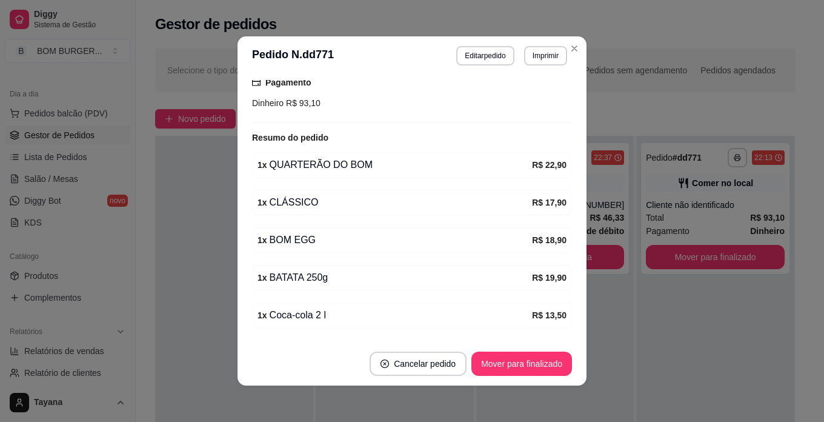
scroll to position [182, 0]
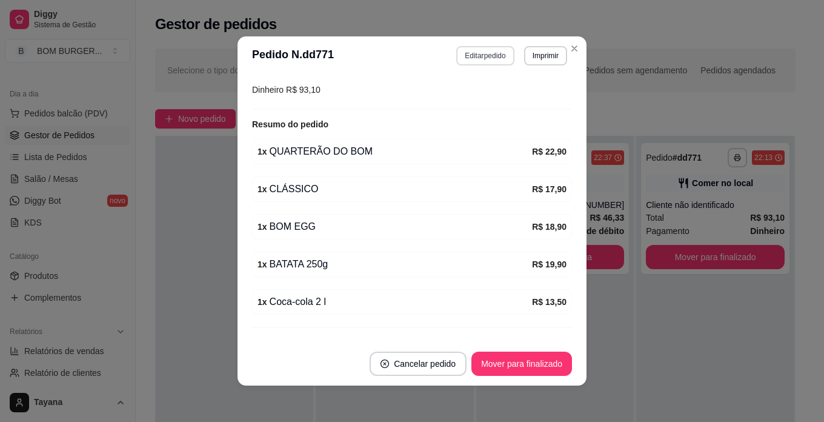
click at [493, 59] on button "Editar pedido" at bounding box center [485, 55] width 58 height 19
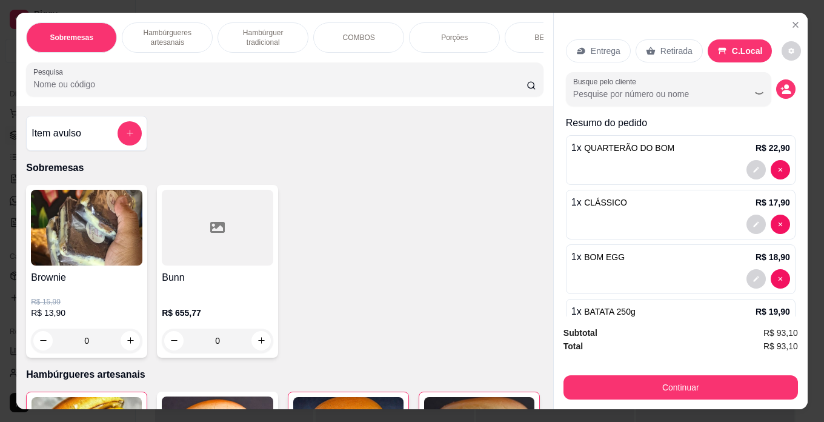
click at [615, 386] on button "Continuar" at bounding box center [681, 387] width 235 height 24
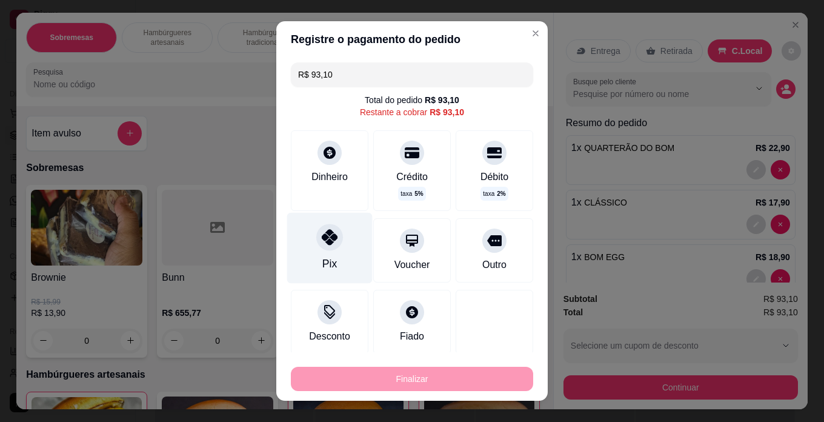
click at [322, 241] on icon at bounding box center [330, 237] width 16 height 16
type input "R$ 0,00"
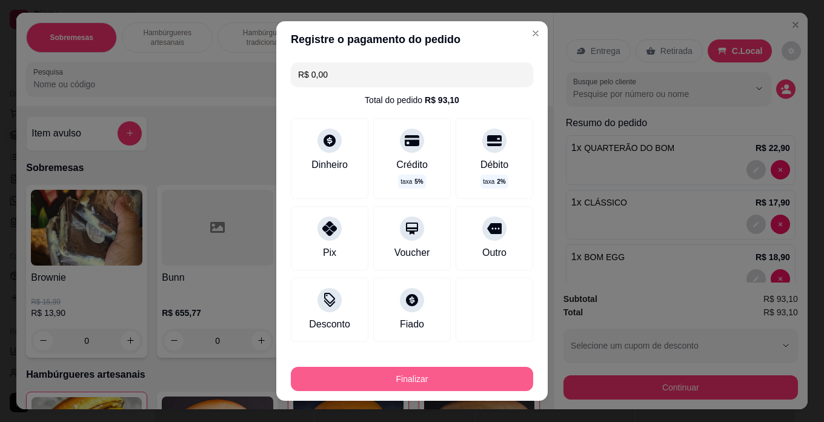
click at [416, 385] on button "Finalizar" at bounding box center [412, 379] width 242 height 24
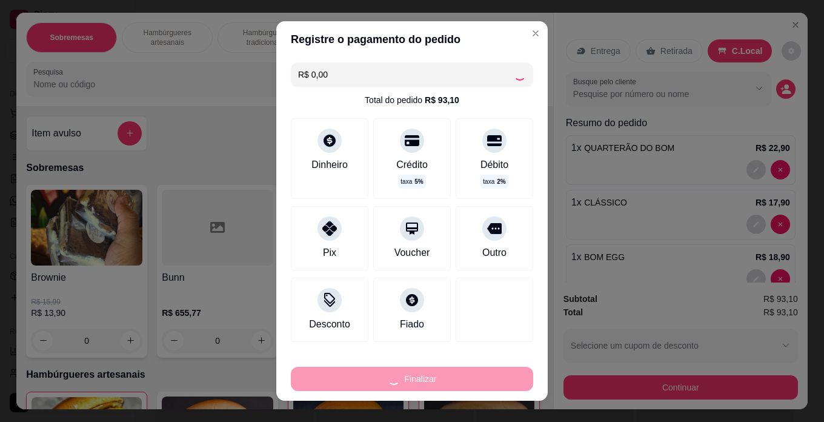
type input "0"
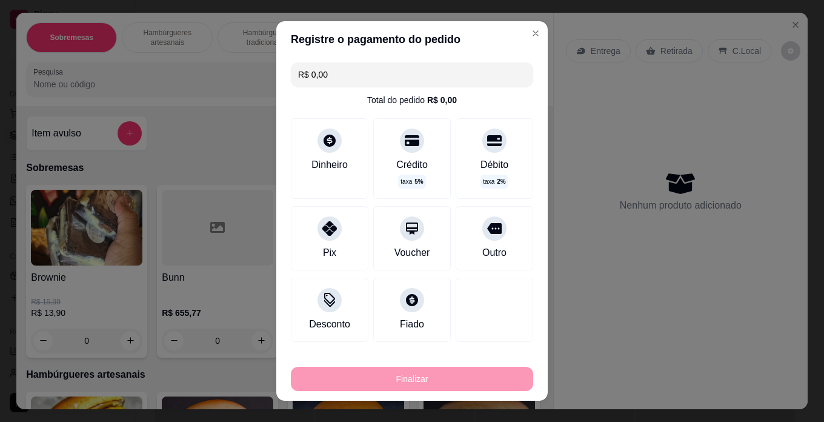
type input "-R$ 93,10"
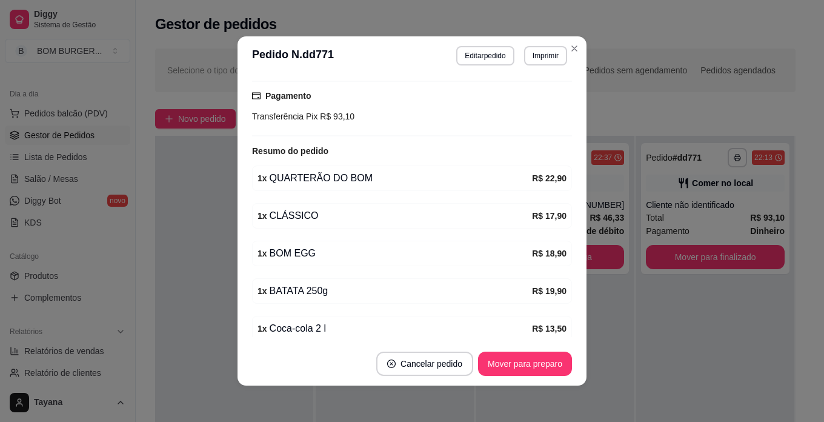
scroll to position [209, 0]
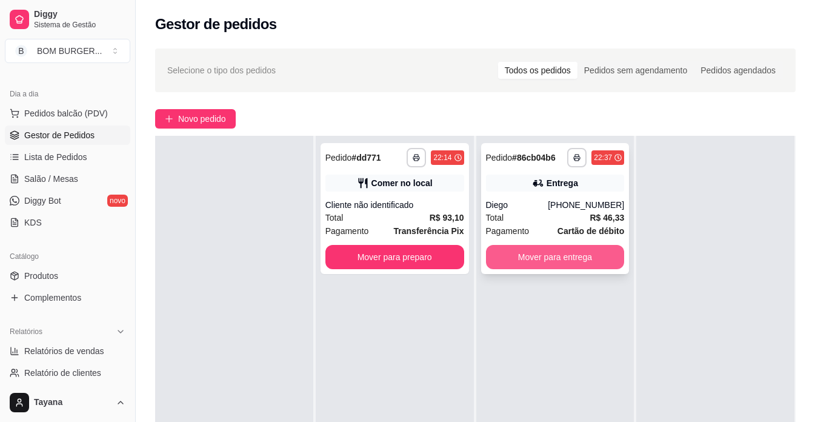
click at [581, 253] on button "Mover para entrega" at bounding box center [555, 257] width 139 height 24
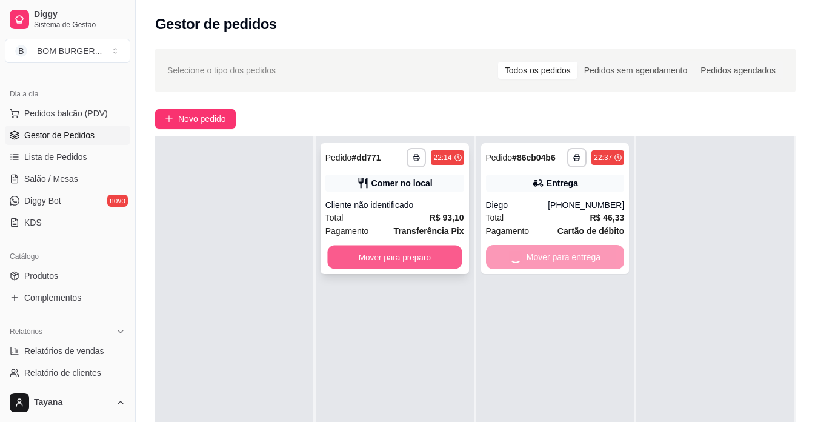
click at [408, 261] on button "Mover para preparo" at bounding box center [394, 257] width 135 height 24
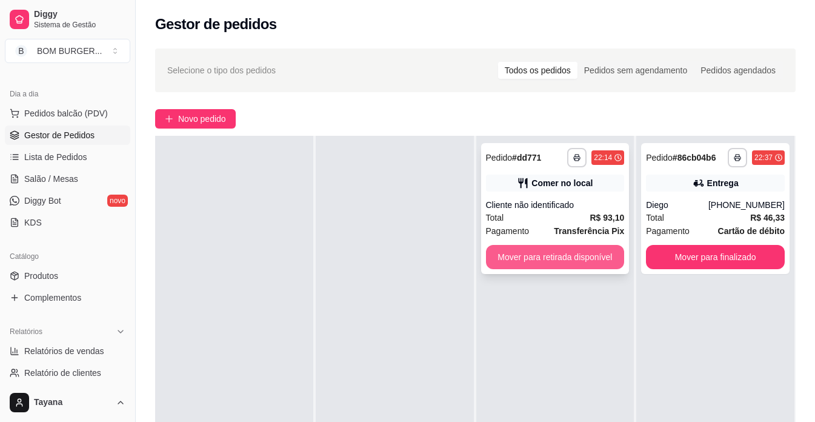
click at [522, 258] on button "Mover para retirada disponível" at bounding box center [555, 257] width 139 height 24
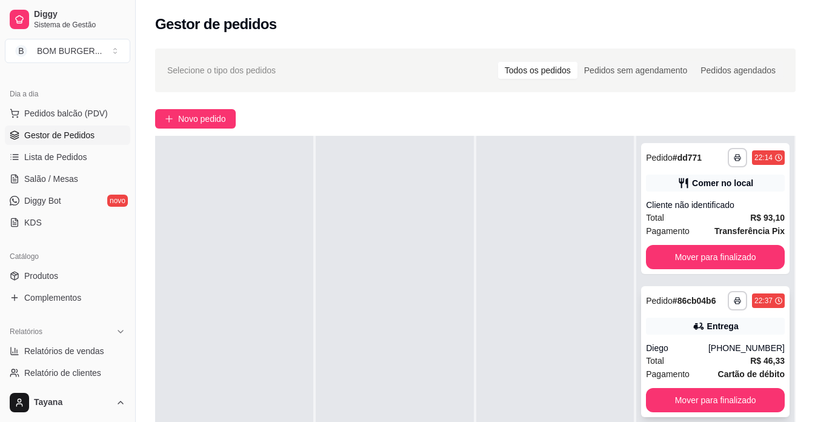
click at [721, 353] on div "[PHONE_NUMBER]" at bounding box center [747, 348] width 76 height 12
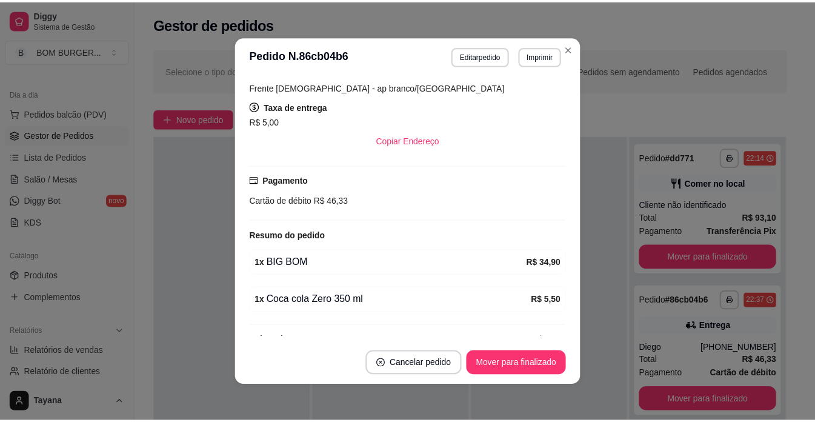
scroll to position [266, 0]
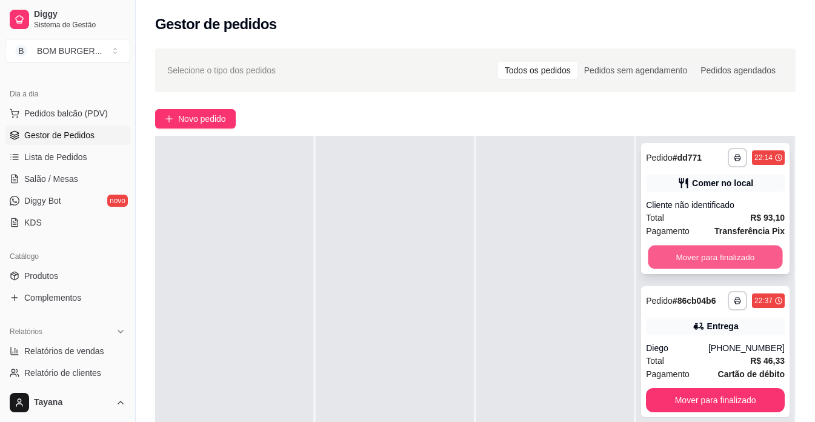
click at [733, 255] on button "Mover para finalizado" at bounding box center [716, 257] width 135 height 24
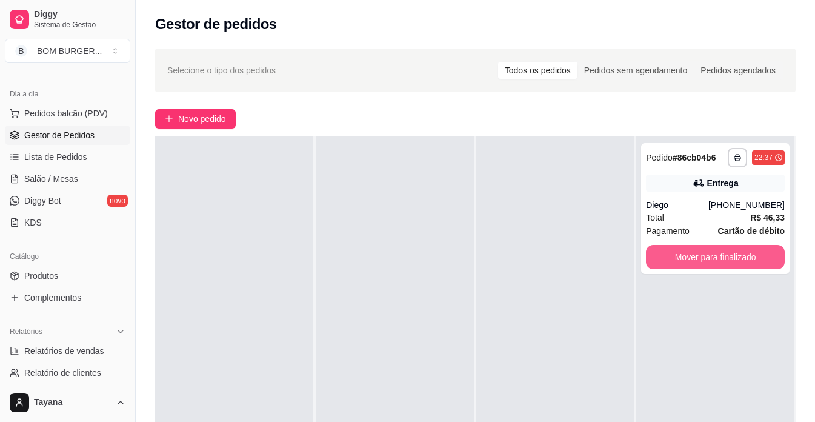
click at [733, 255] on button "Mover para finalizado" at bounding box center [715, 257] width 139 height 24
